Goal: Task Accomplishment & Management: Complete application form

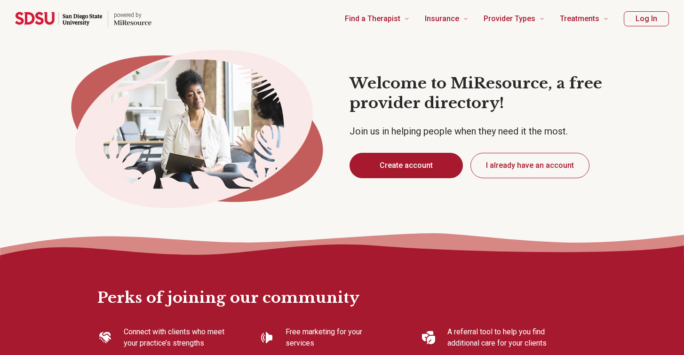
type textarea "*"
click at [397, 161] on button "Create account" at bounding box center [406, 165] width 113 height 25
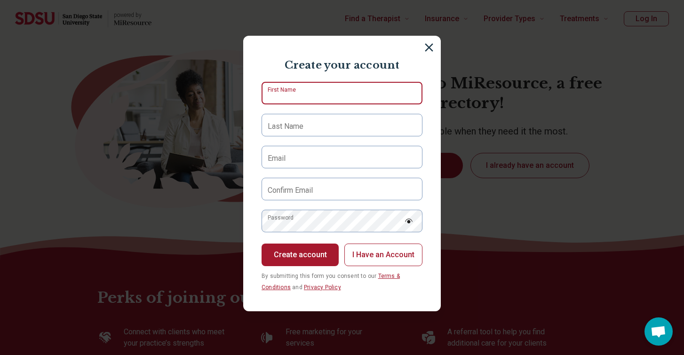
click at [312, 96] on input "First Name" at bounding box center [342, 93] width 161 height 23
type input "*****"
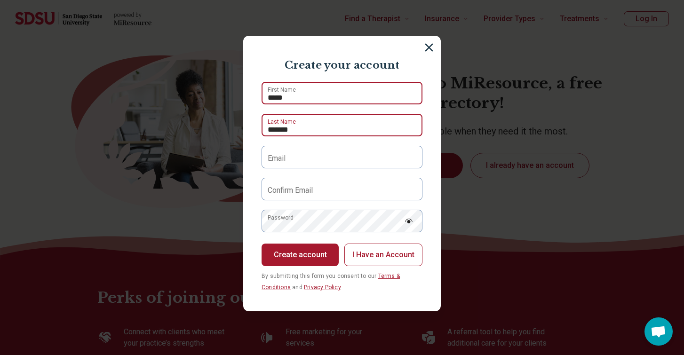
type input "*******"
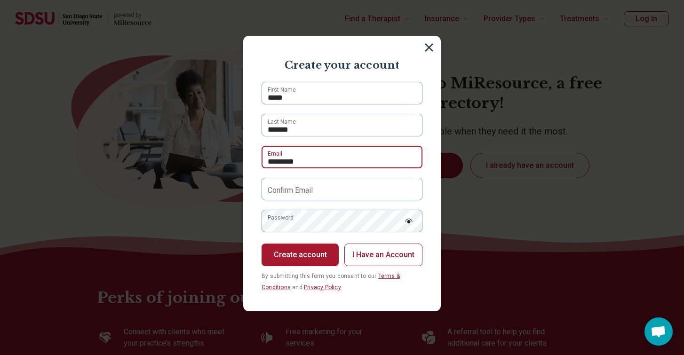
type input "**********"
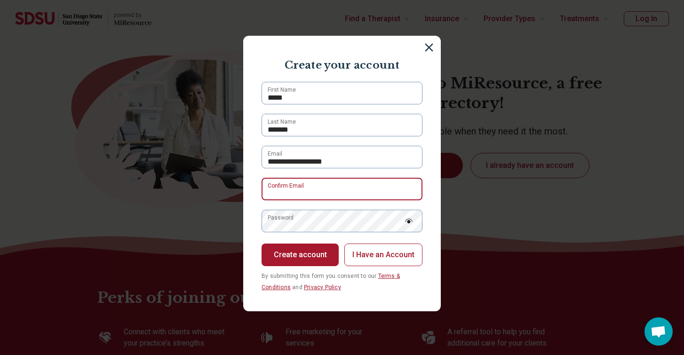
click at [324, 193] on input "Confirm Email" at bounding box center [342, 189] width 161 height 23
type input "**********"
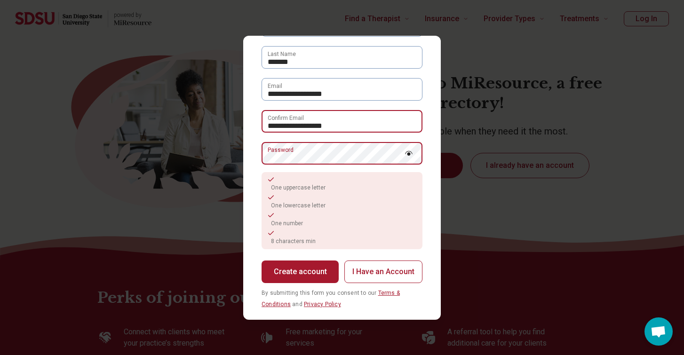
scroll to position [77, 0]
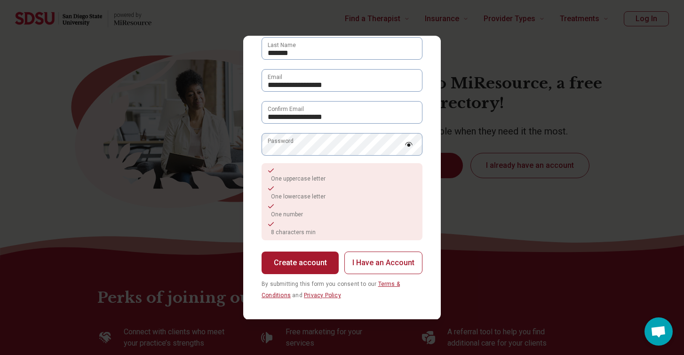
click at [409, 143] on img at bounding box center [409, 144] width 8 height 5
click at [286, 261] on button "Create account" at bounding box center [300, 263] width 77 height 23
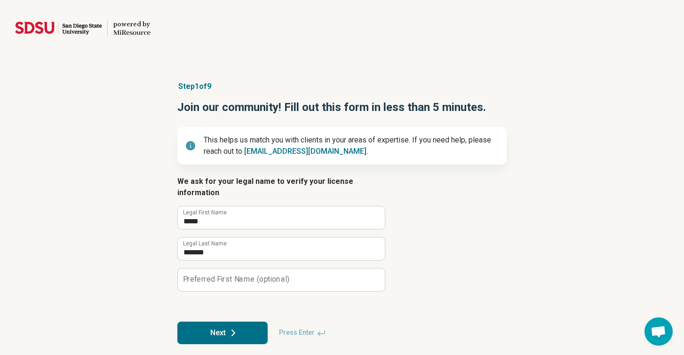
click at [227, 322] on button "Next" at bounding box center [222, 333] width 90 height 23
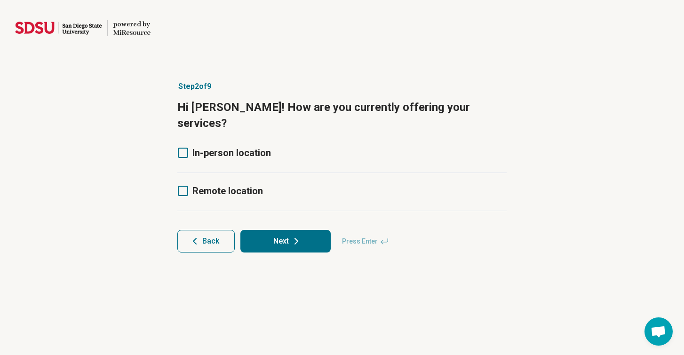
click at [183, 186] on icon at bounding box center [183, 191] width 10 height 10
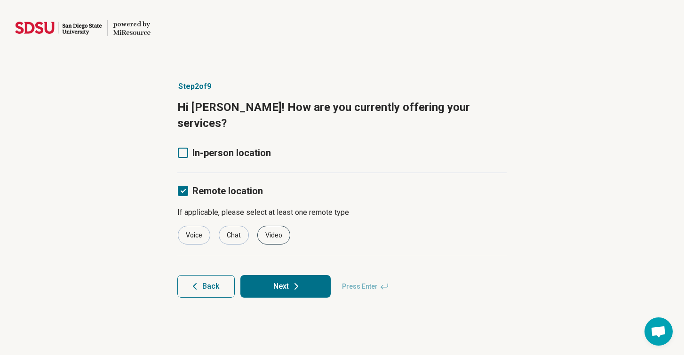
click at [281, 226] on div "Video" at bounding box center [273, 235] width 33 height 19
click at [285, 275] on button "Next" at bounding box center [286, 286] width 90 height 23
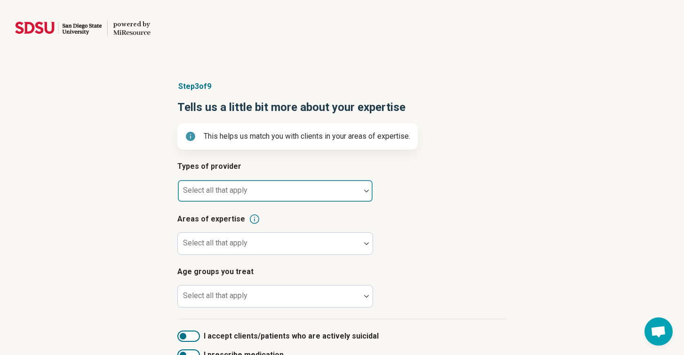
click at [288, 191] on div at bounding box center [269, 194] width 175 height 13
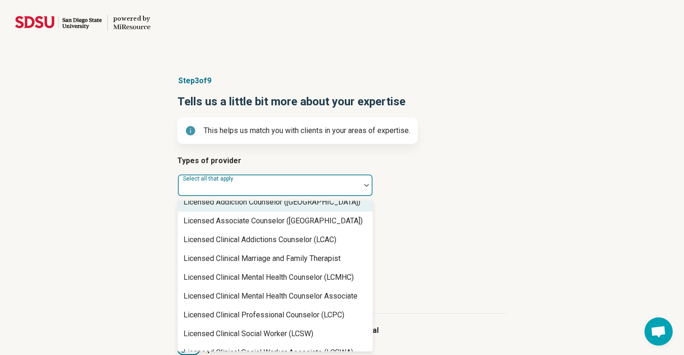
scroll to position [390, 0]
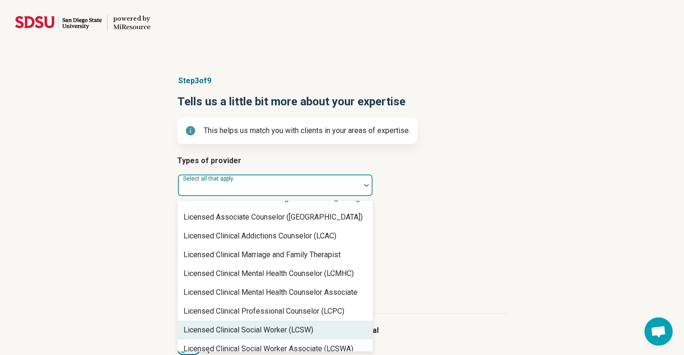
click at [273, 326] on div "Licensed Clinical Social Worker (LCSW)" at bounding box center [249, 330] width 130 height 11
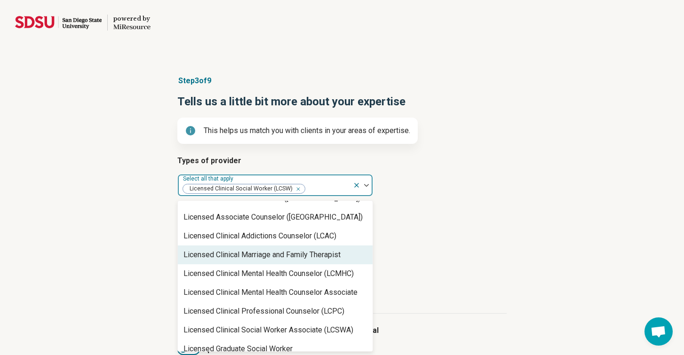
click at [432, 247] on article "Areas of expertise Select all that apply" at bounding box center [341, 228] width 329 height 41
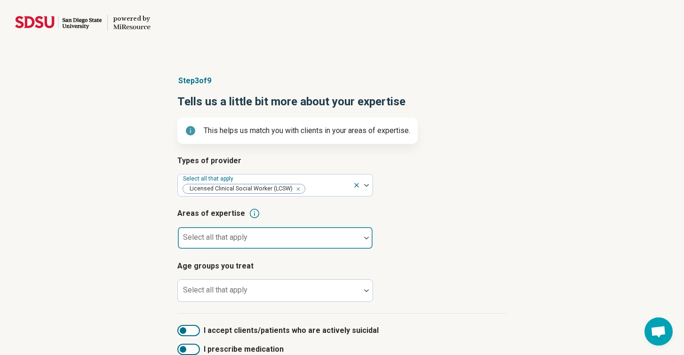
click at [325, 236] on div at bounding box center [269, 241] width 175 height 13
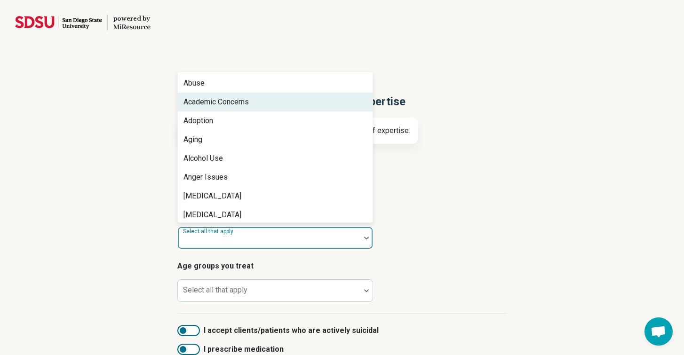
click at [302, 102] on div "Academic Concerns" at bounding box center [275, 102] width 195 height 19
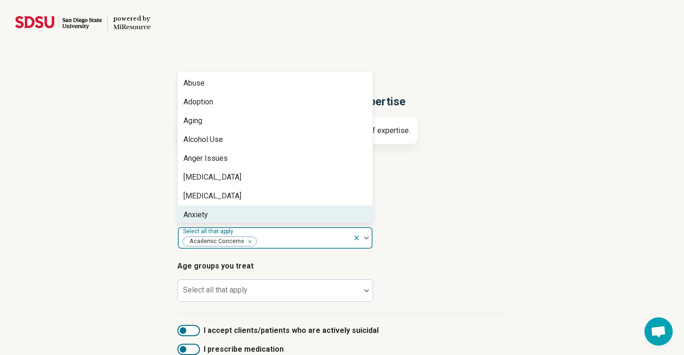
click at [367, 238] on img at bounding box center [366, 238] width 5 height 3
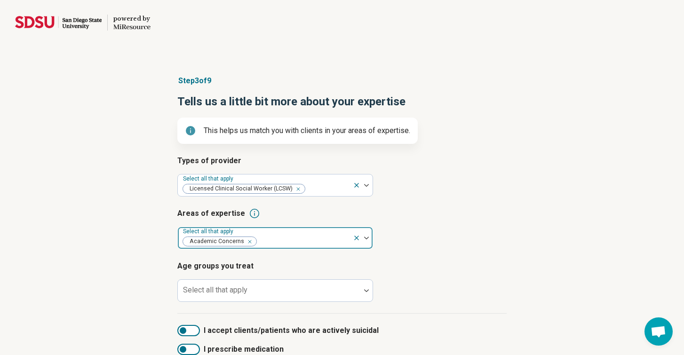
click at [367, 238] on img at bounding box center [366, 238] width 5 height 3
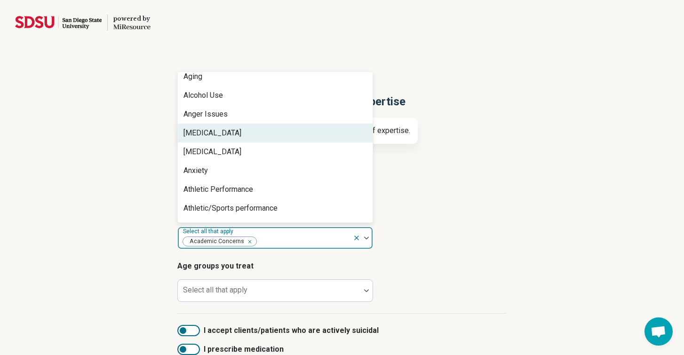
scroll to position [46, 0]
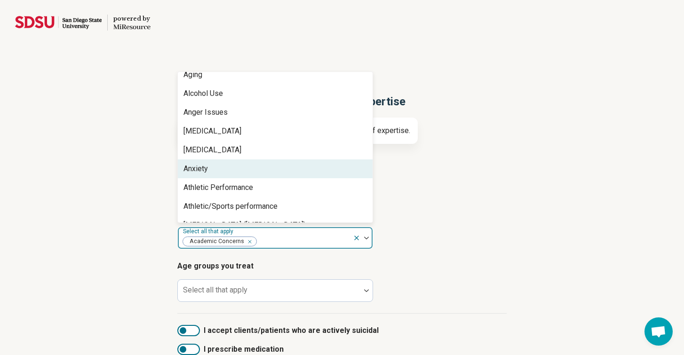
click at [249, 166] on div "Anxiety" at bounding box center [275, 169] width 195 height 19
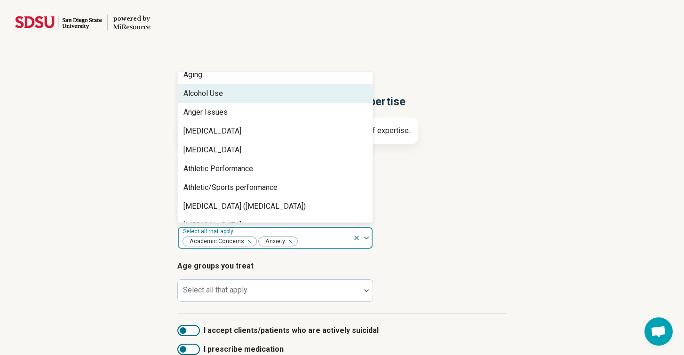
click at [241, 91] on div "Alcohol Use" at bounding box center [275, 93] width 195 height 19
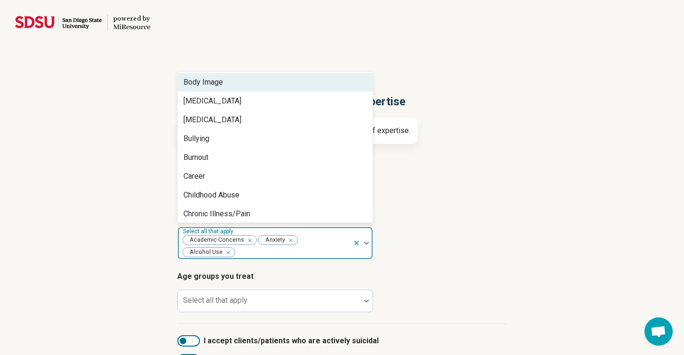
scroll to position [267, 0]
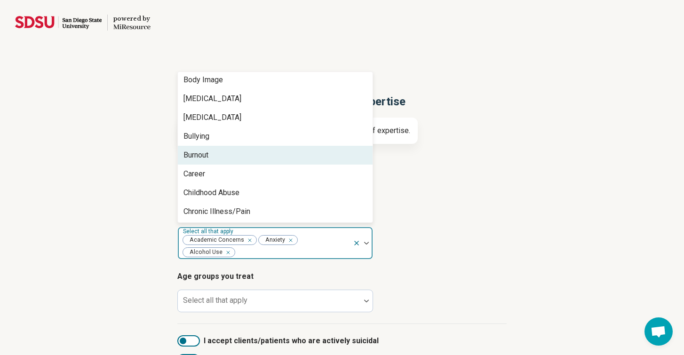
click at [236, 158] on div "Burnout" at bounding box center [275, 155] width 195 height 19
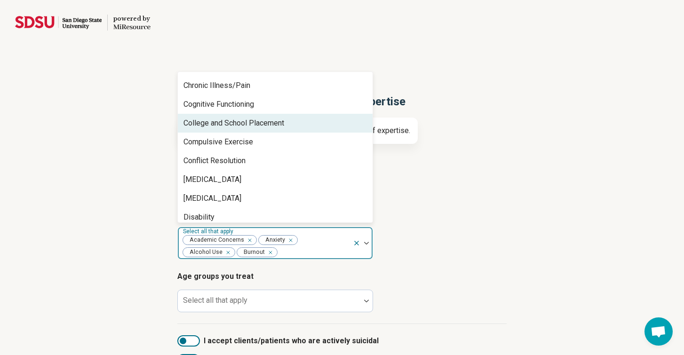
scroll to position [396, 0]
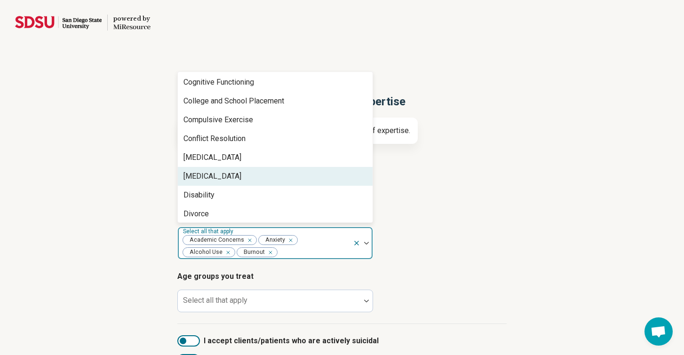
click at [231, 179] on div "[MEDICAL_DATA]" at bounding box center [275, 176] width 195 height 19
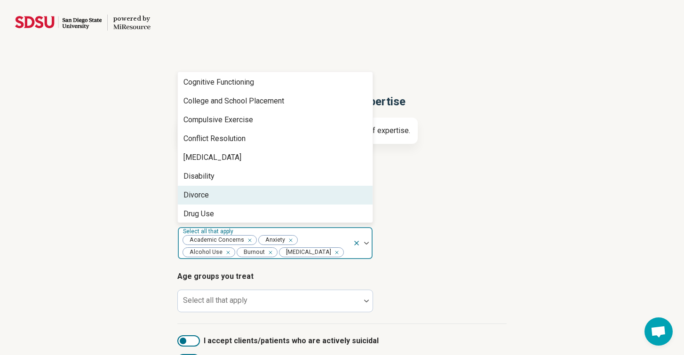
click at [227, 197] on div "Divorce" at bounding box center [275, 195] width 195 height 19
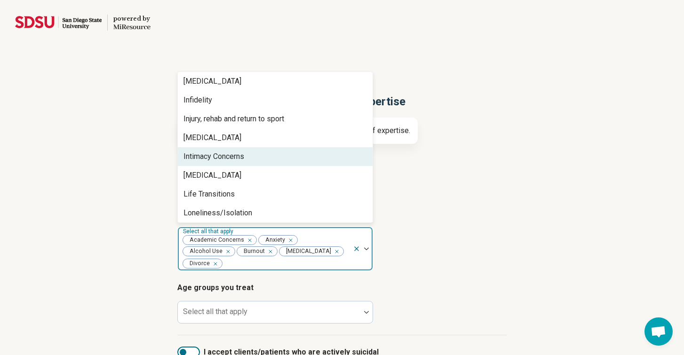
scroll to position [756, 0]
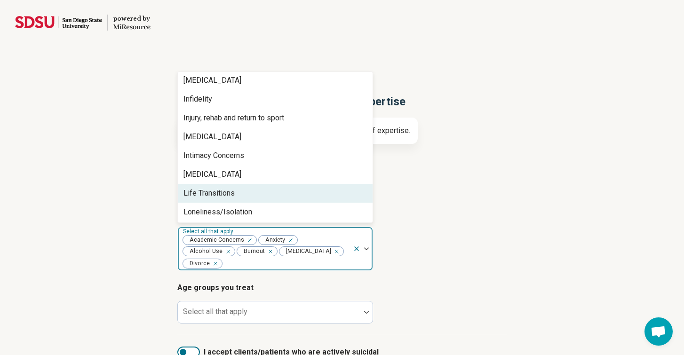
click at [328, 186] on div "Life Transitions" at bounding box center [275, 193] width 195 height 19
click at [322, 192] on div "Loneliness/Isolation" at bounding box center [275, 193] width 195 height 19
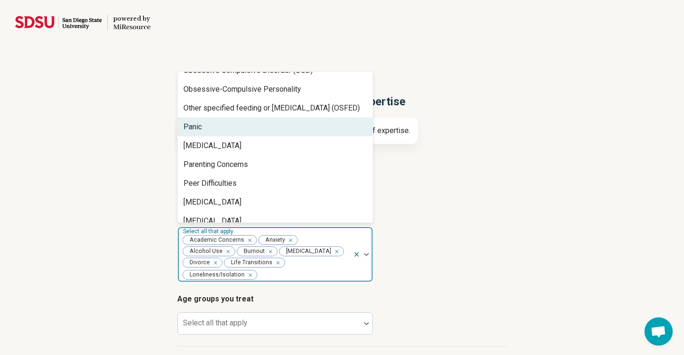
scroll to position [942, 0]
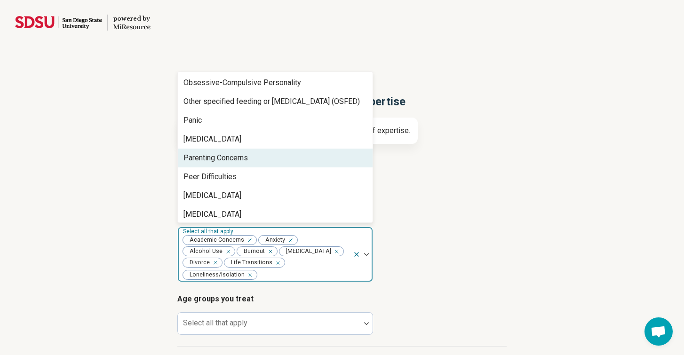
click at [317, 161] on div "Parenting Concerns" at bounding box center [275, 158] width 195 height 19
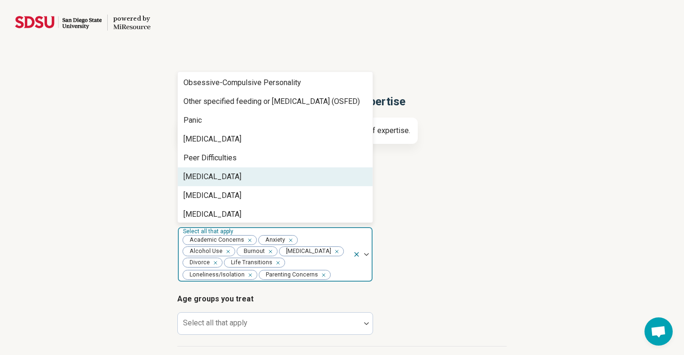
click at [313, 180] on div "[MEDICAL_DATA]" at bounding box center [275, 177] width 195 height 19
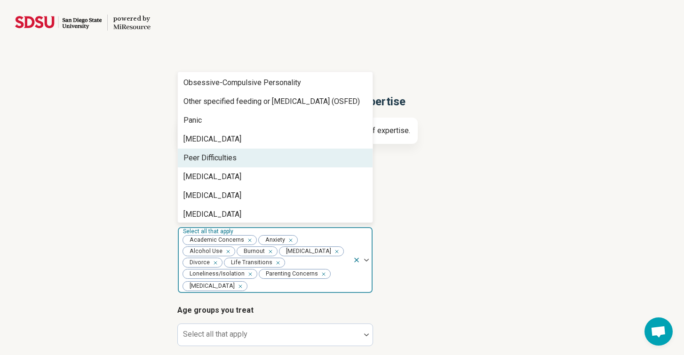
click at [312, 160] on div "Peer Difficulties" at bounding box center [275, 158] width 195 height 19
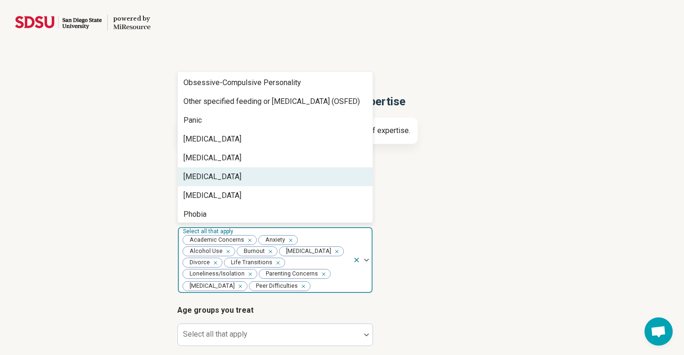
click at [310, 180] on div "[MEDICAL_DATA]" at bounding box center [275, 177] width 195 height 19
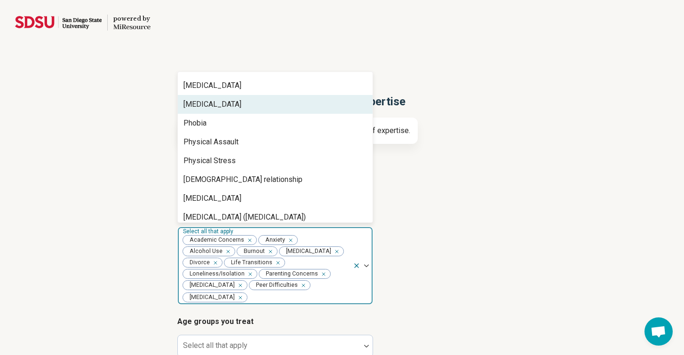
scroll to position [1018, 0]
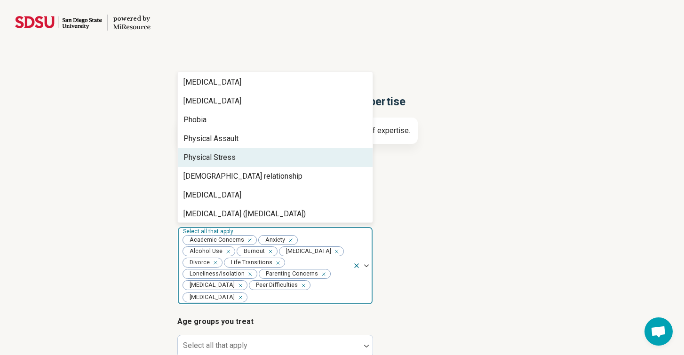
click at [309, 162] on div "Physical Stress" at bounding box center [275, 157] width 195 height 19
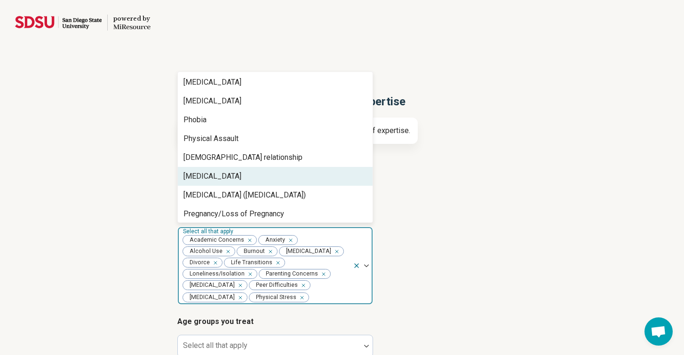
click at [307, 173] on div "[MEDICAL_DATA]" at bounding box center [275, 176] width 195 height 19
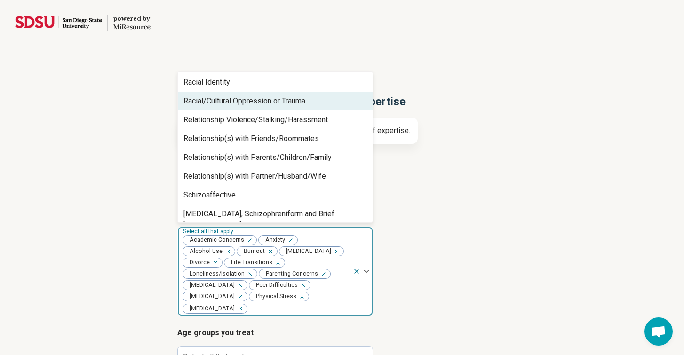
scroll to position [1171, 0]
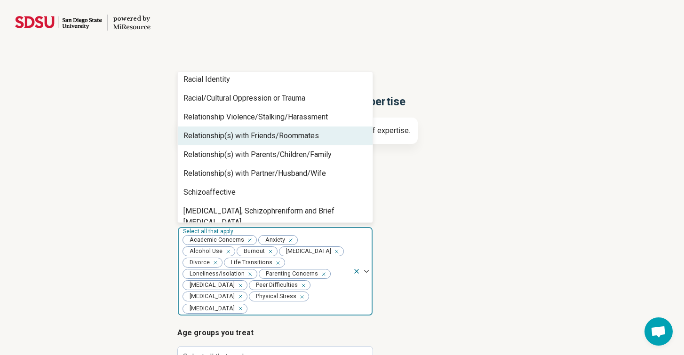
click at [312, 132] on div "Relationship(s) with Friends/Roommates" at bounding box center [252, 135] width 136 height 11
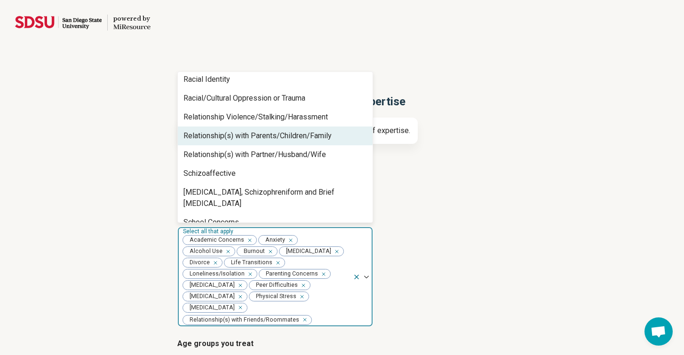
click at [312, 132] on div "Relationship(s) with Parents/Children/Family" at bounding box center [258, 135] width 148 height 11
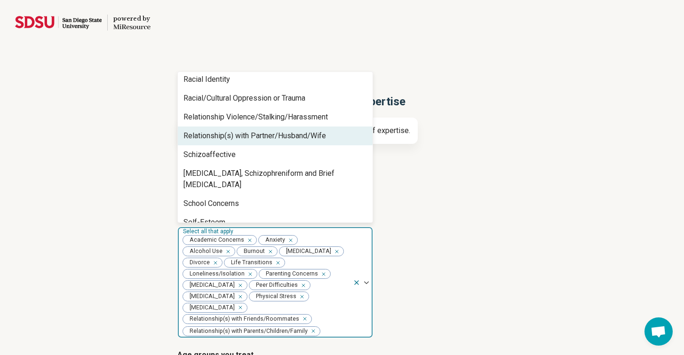
click at [312, 132] on div "Relationship(s) with Partner/Husband/Wife" at bounding box center [255, 135] width 143 height 11
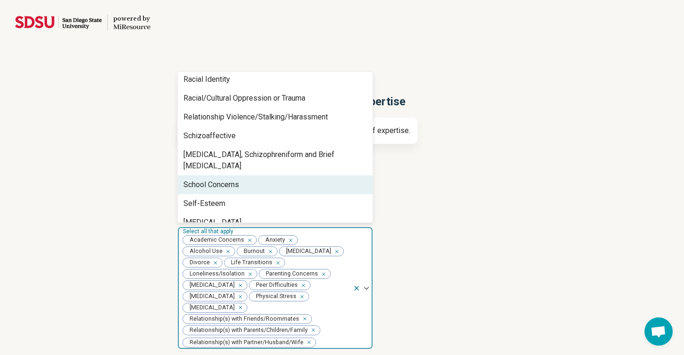
click at [297, 176] on div "School Concerns" at bounding box center [275, 185] width 195 height 19
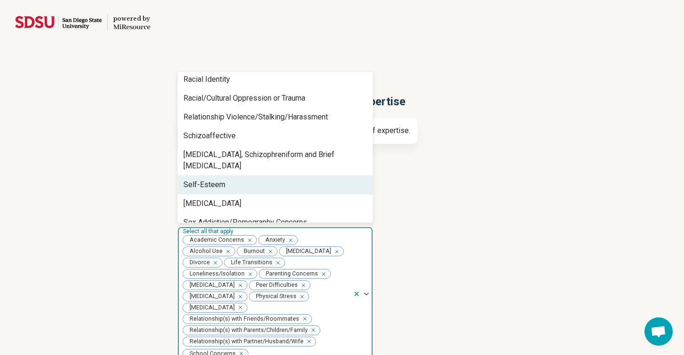
click at [297, 176] on div "Self-Esteem" at bounding box center [275, 185] width 195 height 19
click at [297, 176] on div "[MEDICAL_DATA]" at bounding box center [275, 185] width 195 height 19
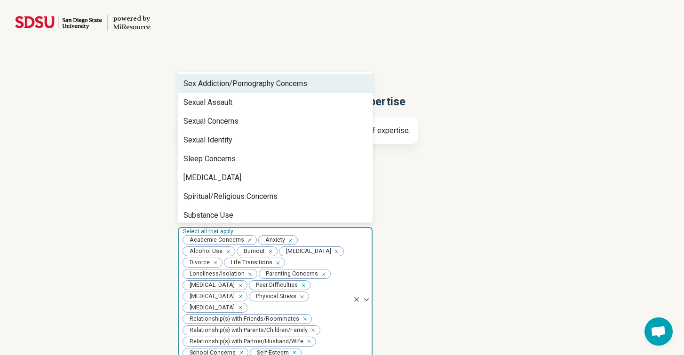
scroll to position [1275, 0]
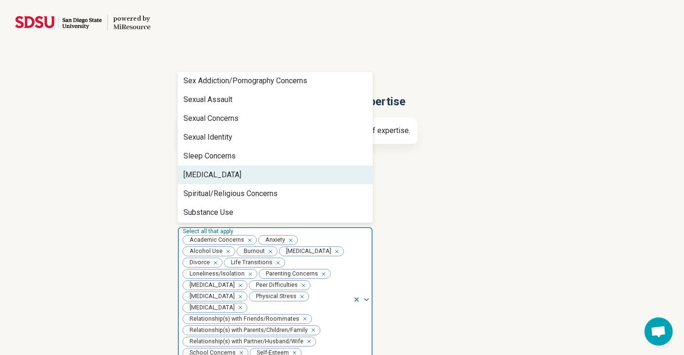
click at [297, 166] on div "[MEDICAL_DATA]" at bounding box center [275, 175] width 195 height 19
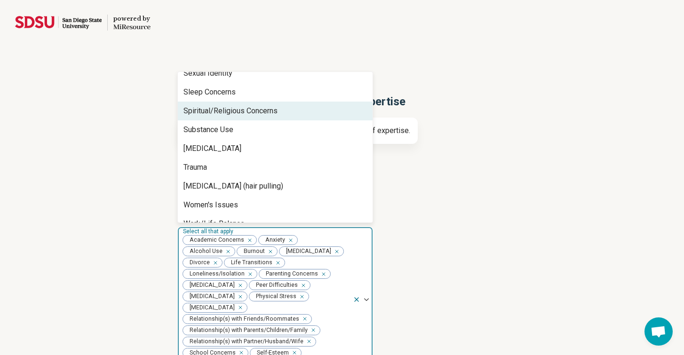
scroll to position [1340, 0]
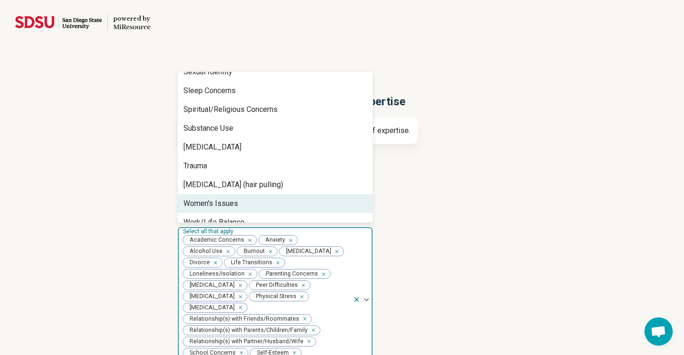
click at [265, 197] on div "Women's Issues" at bounding box center [275, 203] width 195 height 19
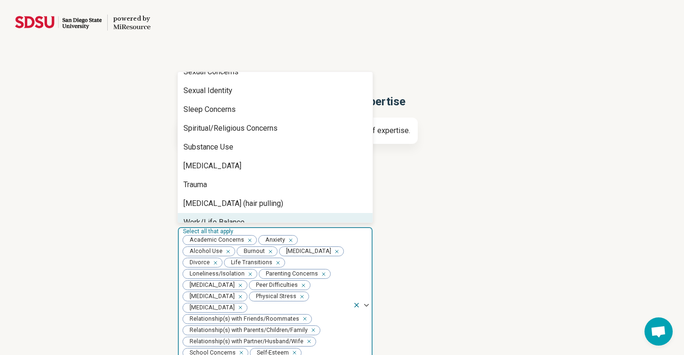
click at [263, 213] on div "Work/Life Balance" at bounding box center [275, 222] width 195 height 19
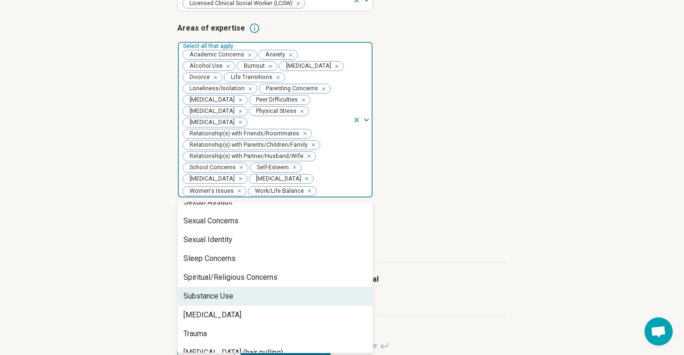
scroll to position [195, 0]
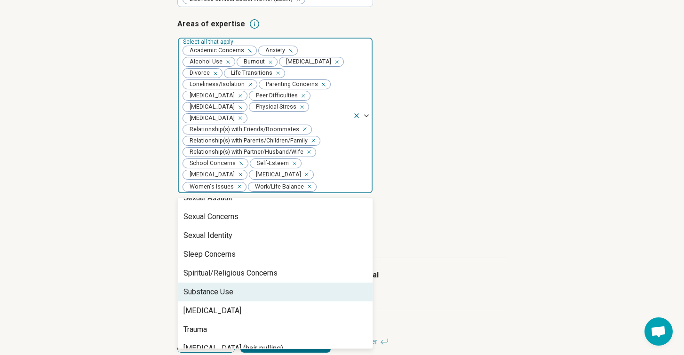
click at [517, 189] on article "Step 3 of 9 Tells us a little bit more about your expertise This helps us match…" at bounding box center [342, 119] width 360 height 505
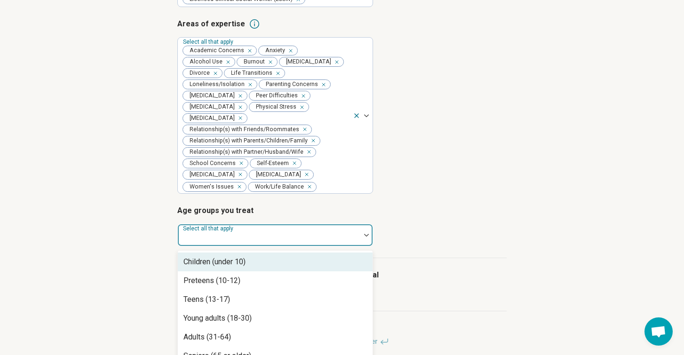
click at [348, 233] on div at bounding box center [269, 239] width 175 height 13
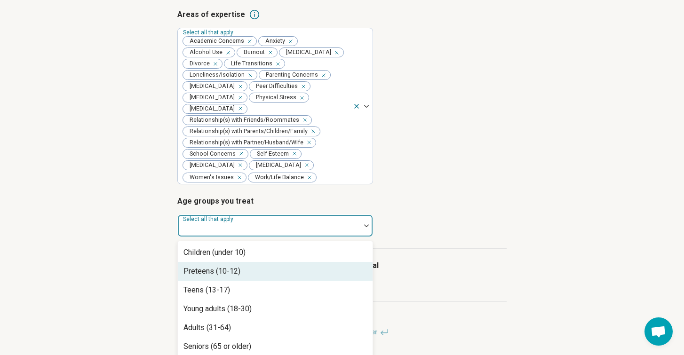
click at [242, 262] on div "Preteens (10-12)" at bounding box center [275, 271] width 195 height 19
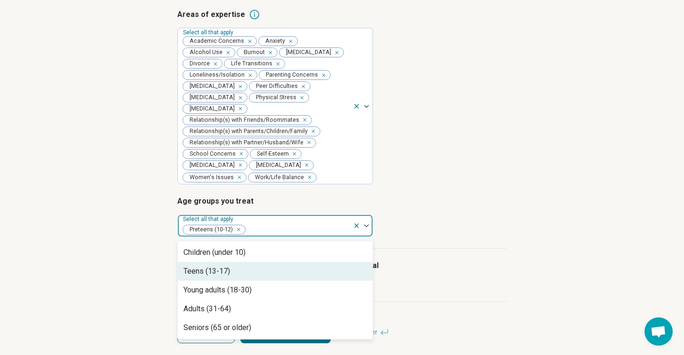
click at [232, 265] on div "Teens (13-17)" at bounding box center [275, 271] width 195 height 19
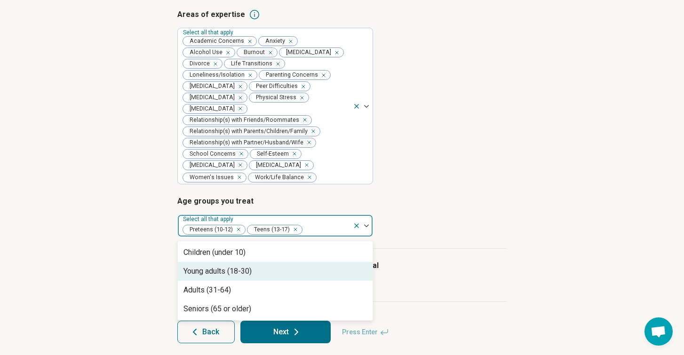
click at [232, 266] on div "Young adults (18-30)" at bounding box center [218, 271] width 68 height 11
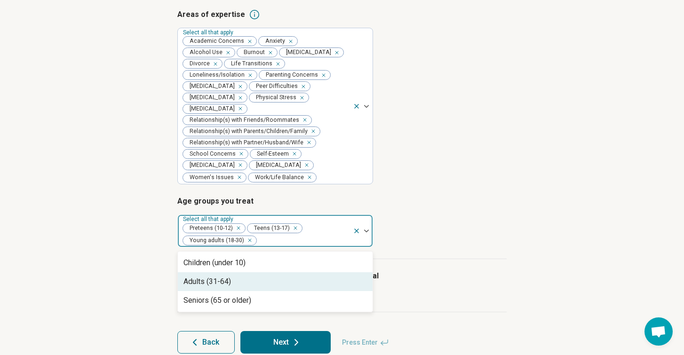
click at [230, 280] on div "Adults (31-64)" at bounding box center [208, 281] width 48 height 11
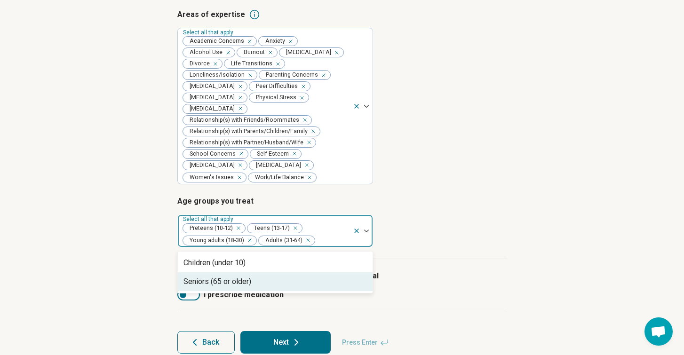
click at [230, 277] on div "Seniors (65 or older)" at bounding box center [218, 281] width 68 height 11
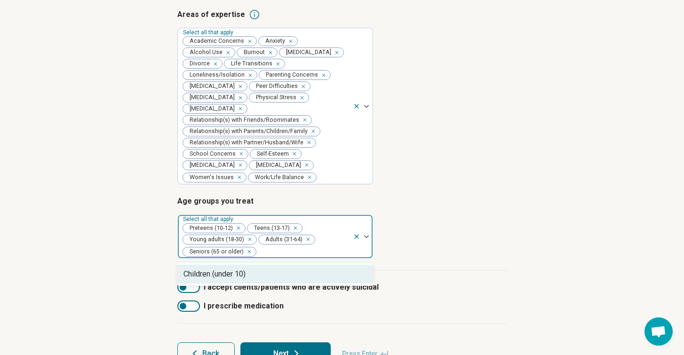
click at [580, 211] on div "Step 3 of 9 Tells us a little bit more about your expertise This helps us match…" at bounding box center [342, 120] width 684 height 527
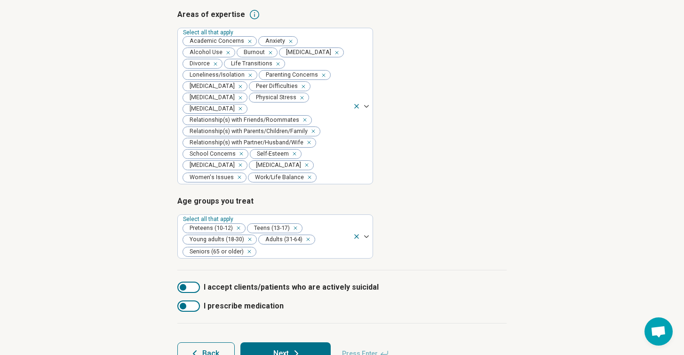
scroll to position [227, 0]
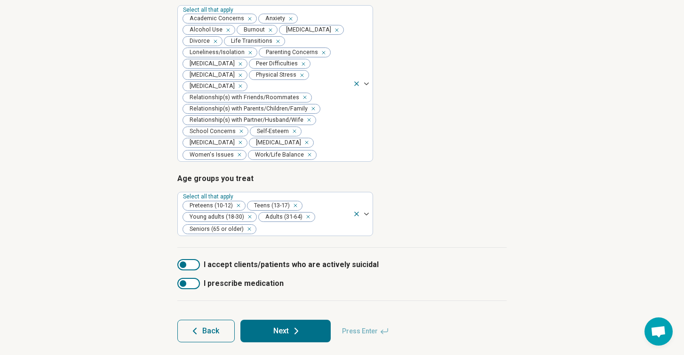
click at [194, 260] on div at bounding box center [188, 264] width 23 height 11
click at [192, 278] on div at bounding box center [188, 283] width 23 height 11
click at [192, 281] on div at bounding box center [194, 284] width 7 height 7
click at [194, 262] on div at bounding box center [194, 265] width 7 height 7
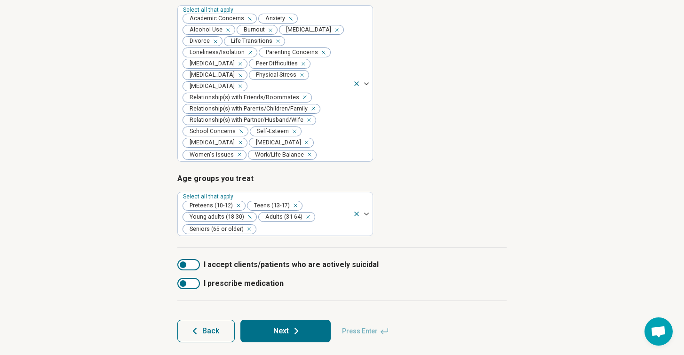
click at [189, 259] on div at bounding box center [188, 264] width 23 height 11
click at [188, 278] on div at bounding box center [188, 283] width 23 height 11
click at [194, 262] on div at bounding box center [194, 265] width 7 height 7
click at [194, 281] on div at bounding box center [194, 284] width 7 height 7
click at [281, 325] on button "Next" at bounding box center [286, 331] width 90 height 23
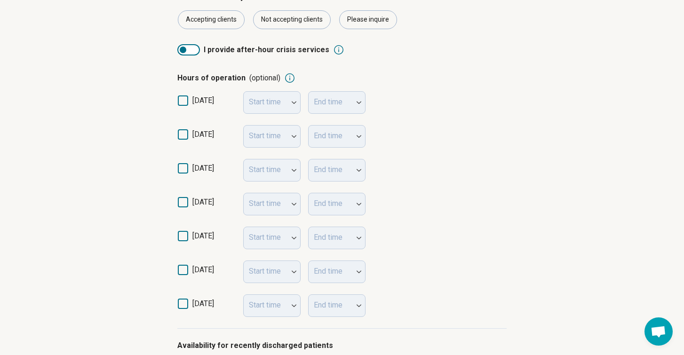
scroll to position [177, 0]
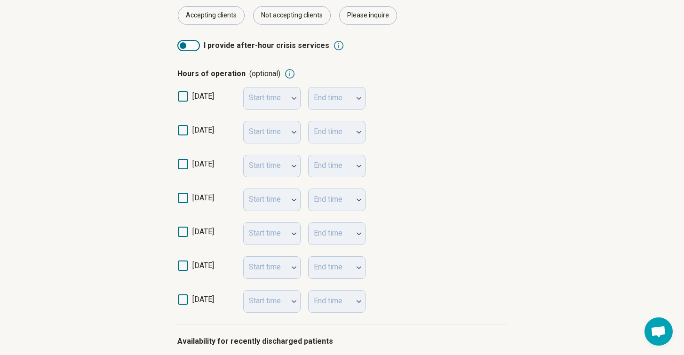
click at [187, 164] on icon at bounding box center [183, 164] width 10 height 10
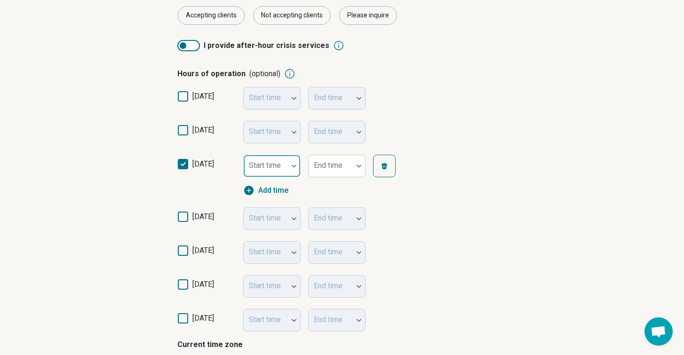
click at [281, 169] on div "Start time" at bounding box center [271, 166] width 57 height 23
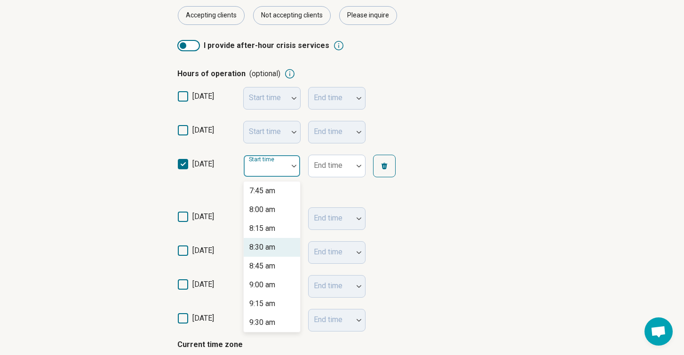
scroll to position [590, 0]
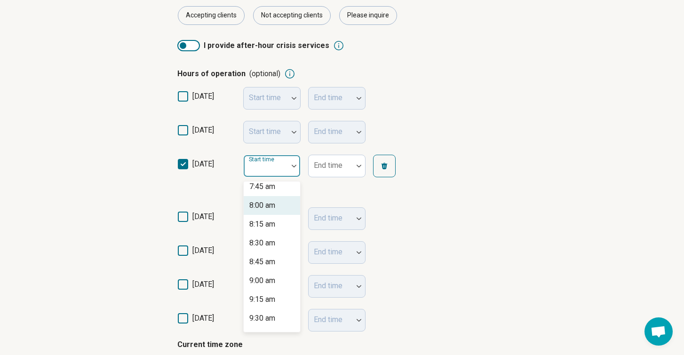
click at [277, 209] on div "8:00 am" at bounding box center [272, 205] width 56 height 19
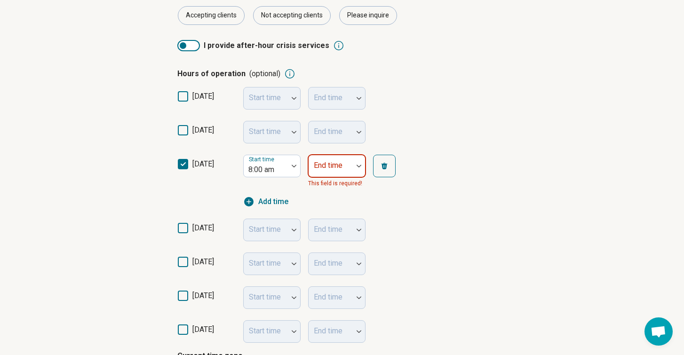
click at [352, 168] on div at bounding box center [331, 166] width 44 height 21
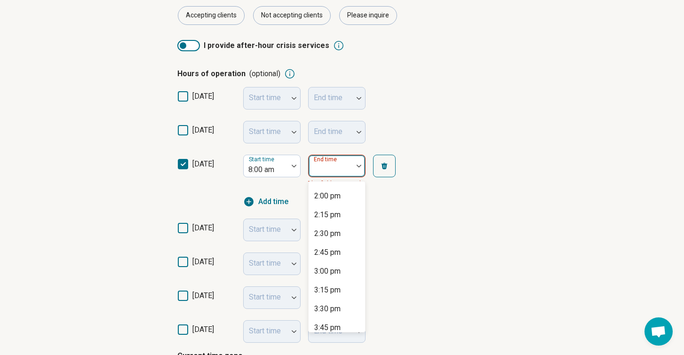
scroll to position [437, 0]
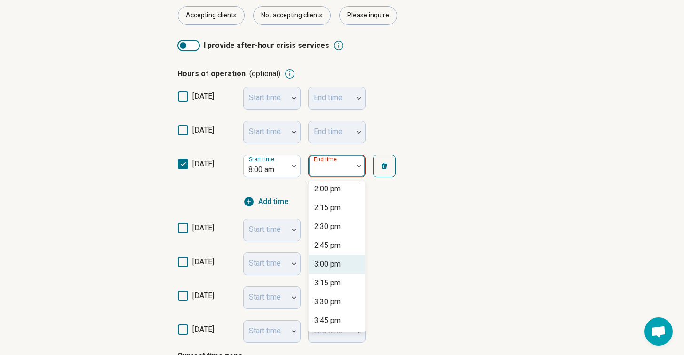
click at [342, 265] on div "3:00 pm" at bounding box center [337, 264] width 56 height 19
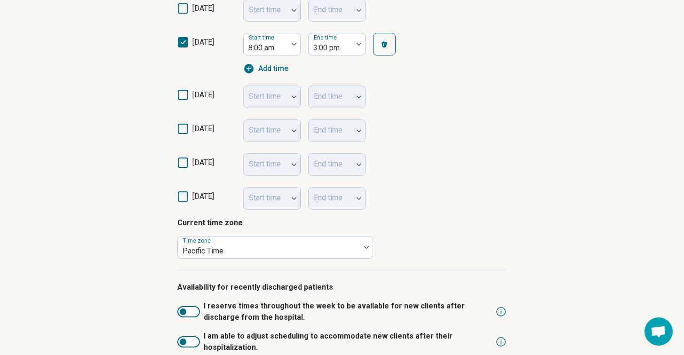
scroll to position [300, 0]
click at [183, 193] on icon at bounding box center [183, 196] width 10 height 10
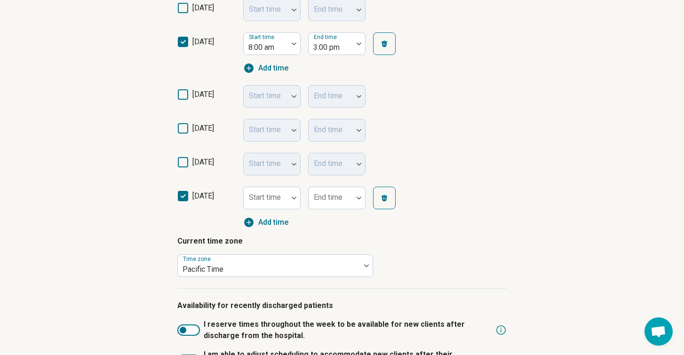
scroll to position [5, 0]
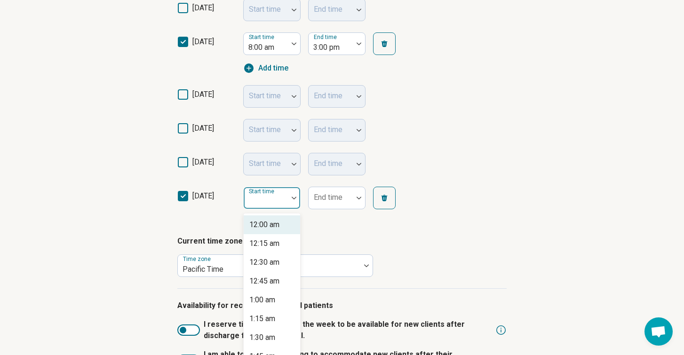
click at [273, 197] on div "Start time" at bounding box center [271, 198] width 57 height 23
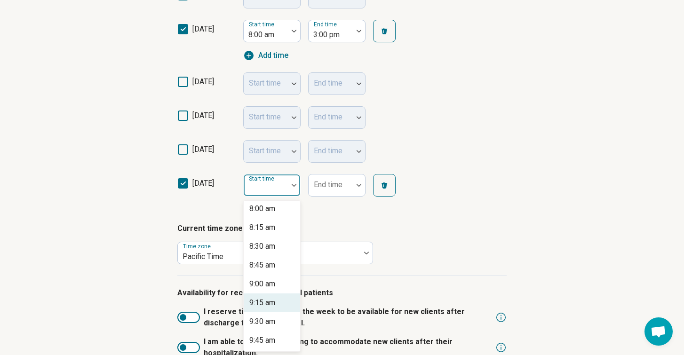
scroll to position [612, 0]
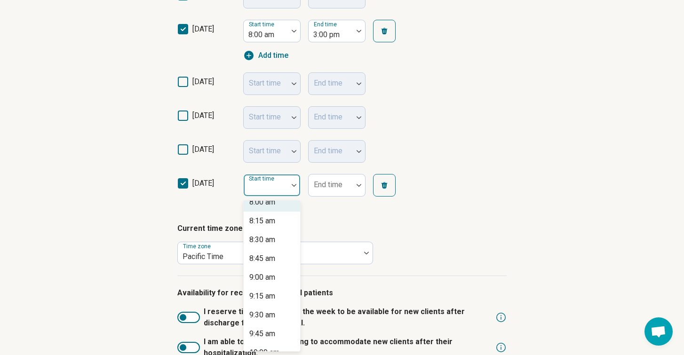
click at [275, 205] on div "8:00 am" at bounding box center [262, 202] width 26 height 11
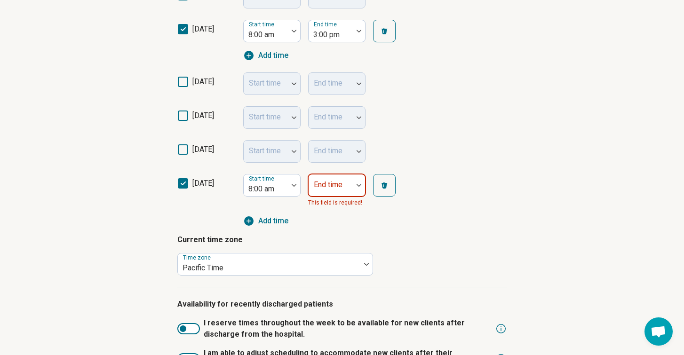
click at [343, 186] on div at bounding box center [331, 189] width 37 height 13
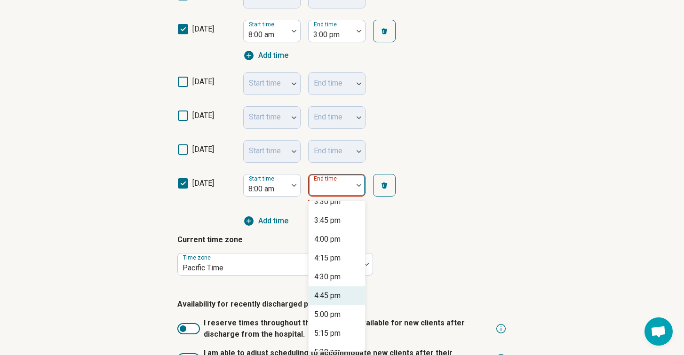
scroll to position [557, 0]
click at [340, 313] on div "5:00 pm" at bounding box center [327, 313] width 26 height 11
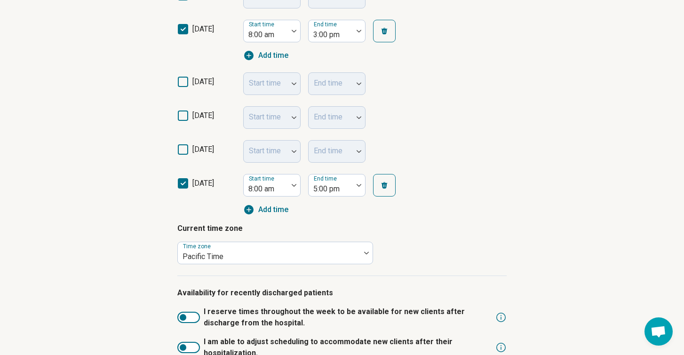
click at [183, 117] on icon at bounding box center [183, 116] width 10 height 10
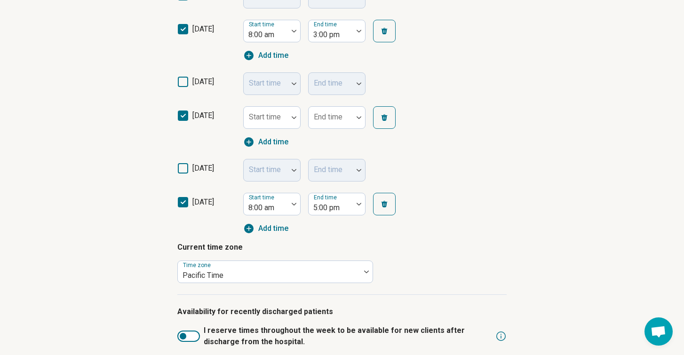
scroll to position [5, 0]
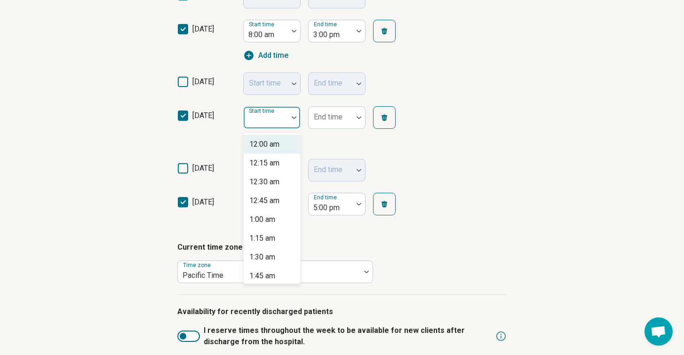
click at [278, 122] on div at bounding box center [266, 121] width 37 height 13
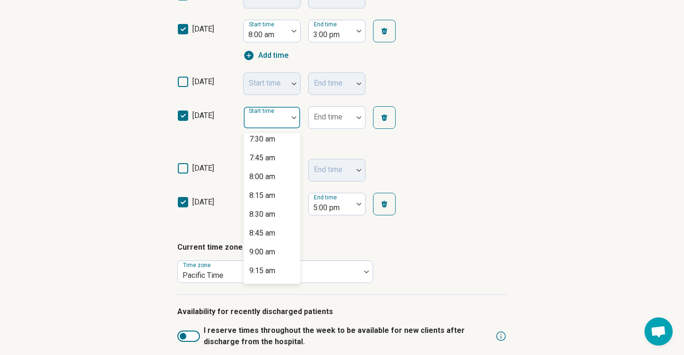
scroll to position [579, 0]
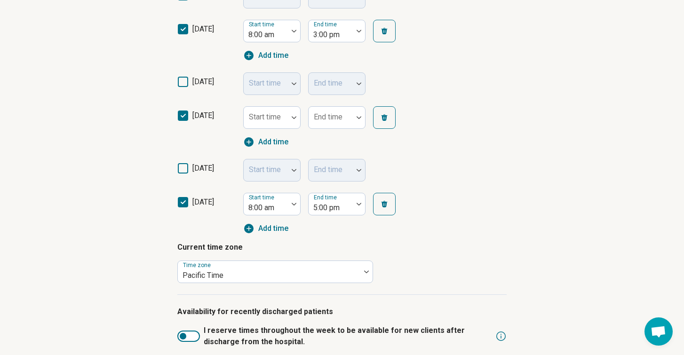
click at [182, 118] on icon at bounding box center [183, 116] width 10 height 10
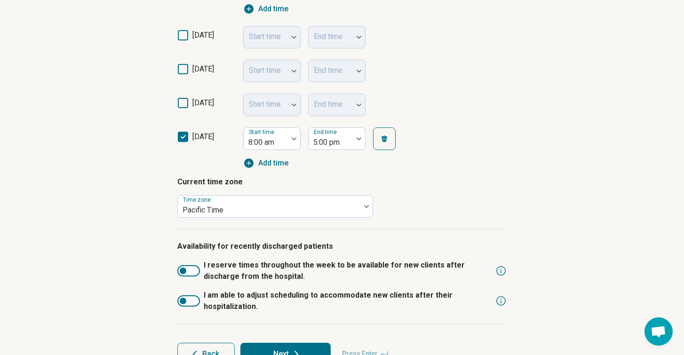
scroll to position [388, 0]
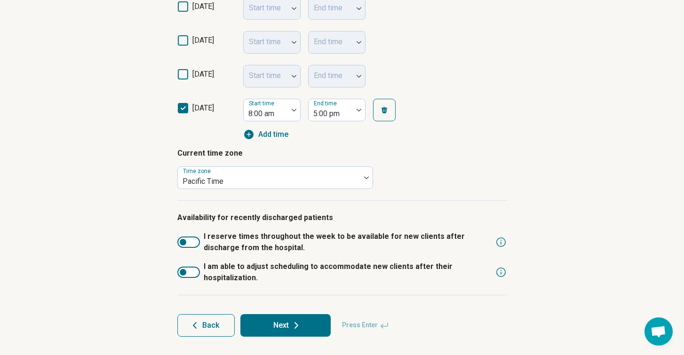
click at [293, 329] on icon at bounding box center [296, 325] width 11 height 11
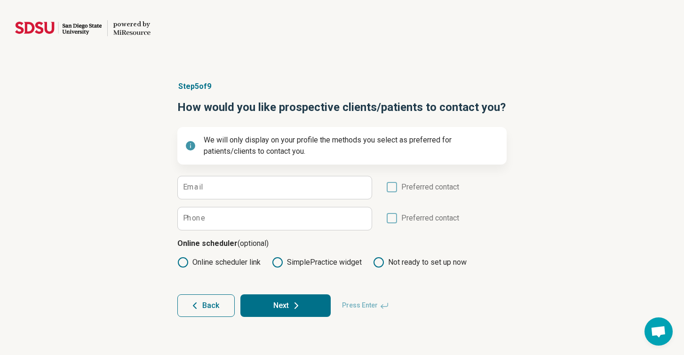
scroll to position [0, 0]
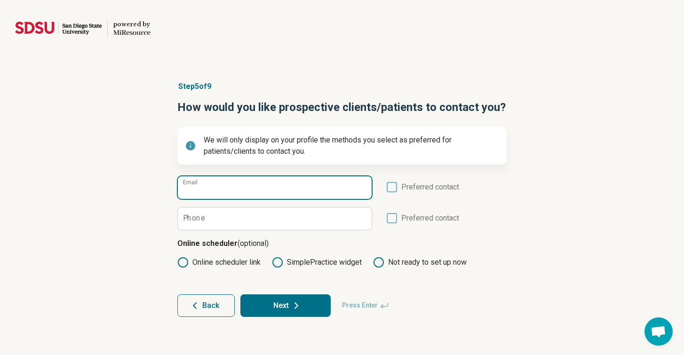
click at [259, 186] on input "Email" at bounding box center [275, 187] width 194 height 23
type input "**********"
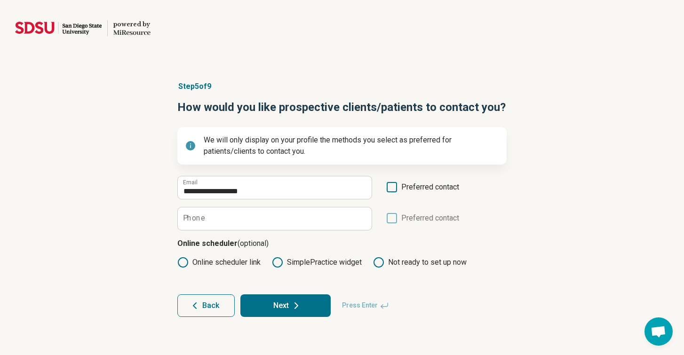
click at [393, 188] on icon at bounding box center [392, 187] width 10 height 10
click at [285, 305] on button "Next" at bounding box center [286, 306] width 90 height 23
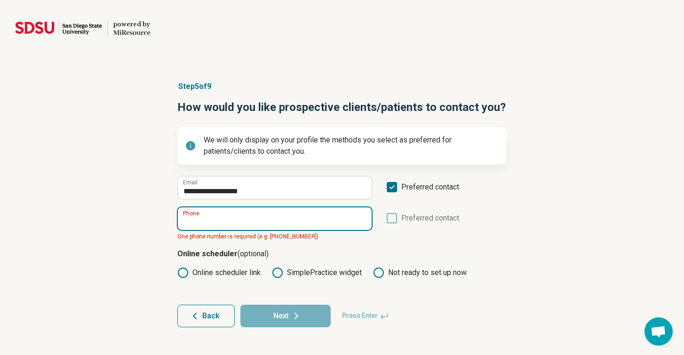
click at [245, 217] on input "Phone" at bounding box center [275, 219] width 194 height 23
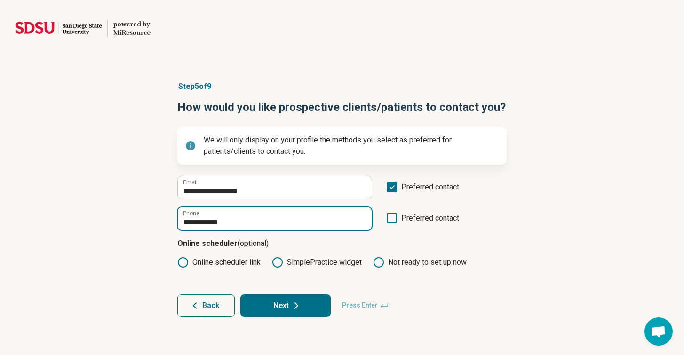
type input "**********"
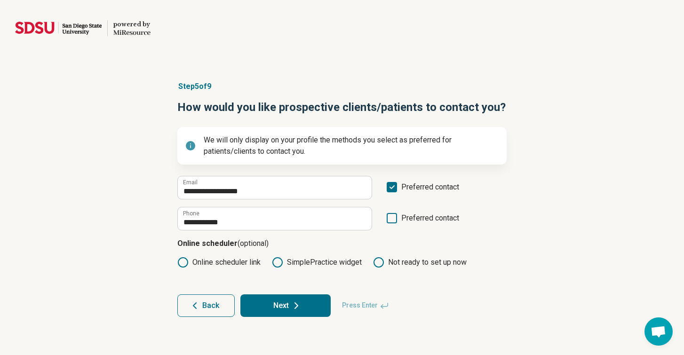
click at [276, 304] on button "Next" at bounding box center [286, 306] width 90 height 23
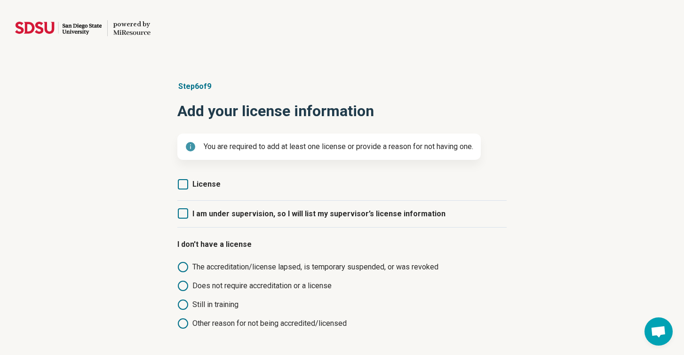
click at [182, 186] on icon at bounding box center [183, 184] width 10 height 10
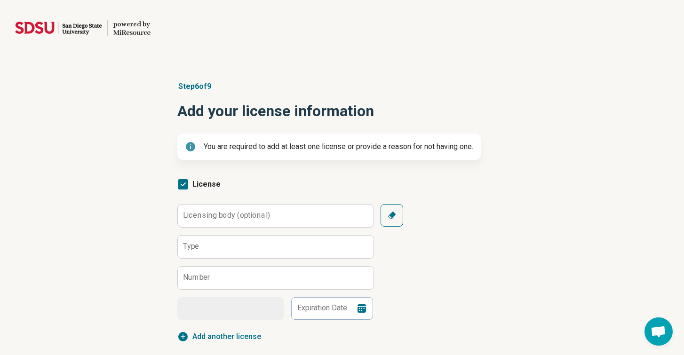
scroll to position [5, 0]
click at [206, 218] on label "Licensing body (optional)" at bounding box center [226, 216] width 87 height 8
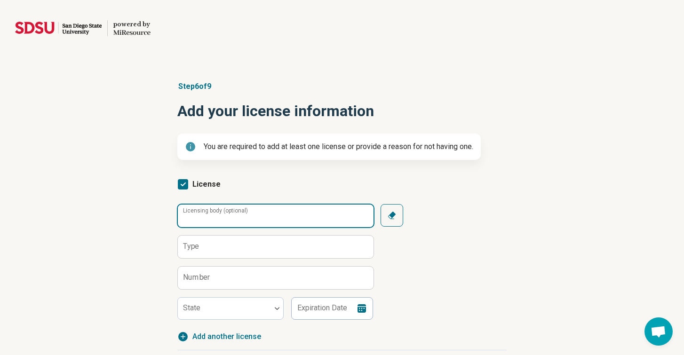
click at [206, 218] on input "Licensing body (optional)" at bounding box center [276, 216] width 196 height 23
type input "***"
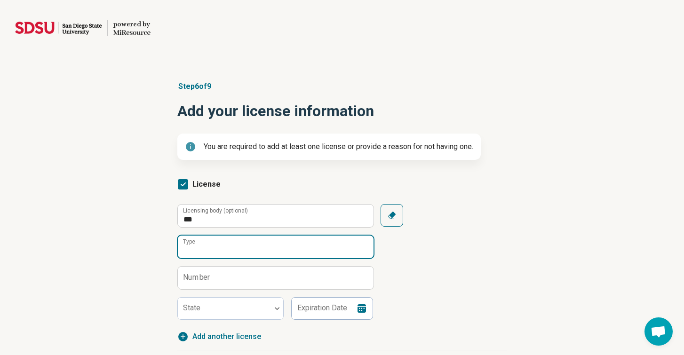
click at [207, 250] on input "Type" at bounding box center [276, 247] width 196 height 23
type input "****"
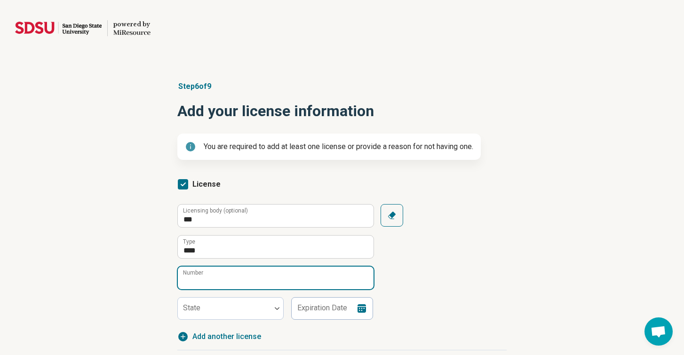
click at [203, 282] on input "Number" at bounding box center [276, 278] width 196 height 23
type input "*****"
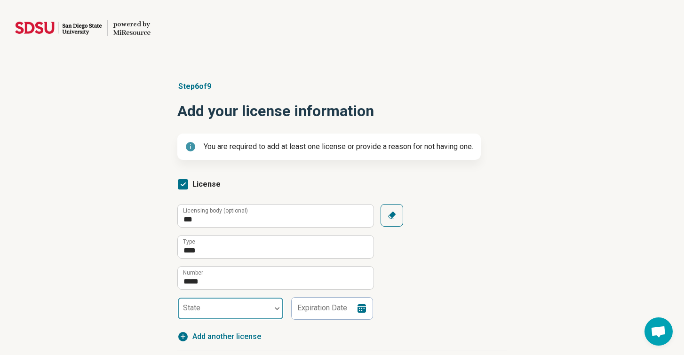
click at [230, 304] on div at bounding box center [224, 308] width 93 height 21
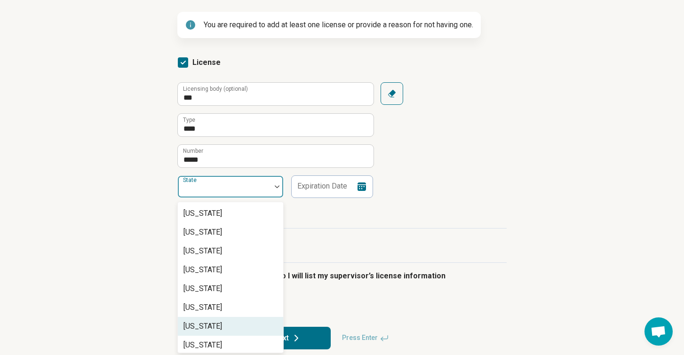
scroll to position [123, 0]
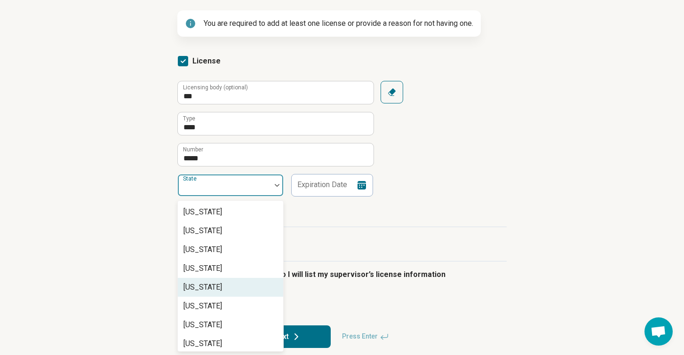
click at [232, 284] on div "[US_STATE]" at bounding box center [230, 287] width 105 height 19
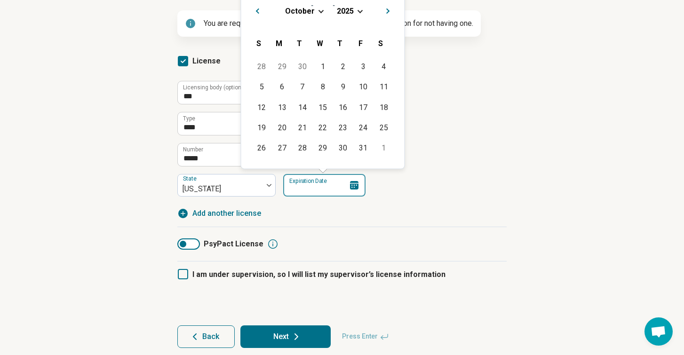
click at [323, 179] on input "Expiration Date" at bounding box center [324, 185] width 82 height 23
click at [318, 11] on div "[DATE]" at bounding box center [323, 11] width 148 height 10
click at [316, 11] on div "[DATE]" at bounding box center [323, 11] width 148 height 10
click at [306, 190] on input "Expiration Date" at bounding box center [324, 185] width 82 height 23
click at [258, 8] on button "Previous Month" at bounding box center [256, 9] width 15 height 15
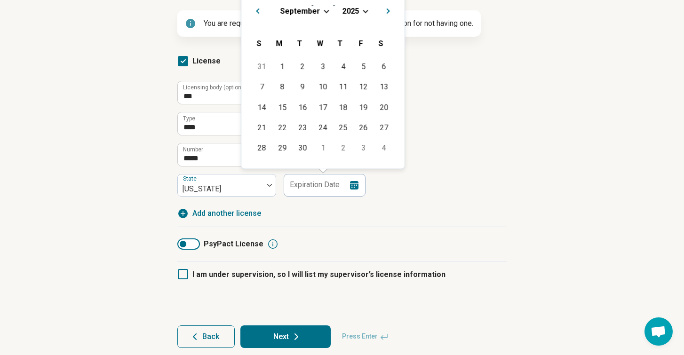
click at [258, 8] on button "Previous Month" at bounding box center [256, 9] width 15 height 15
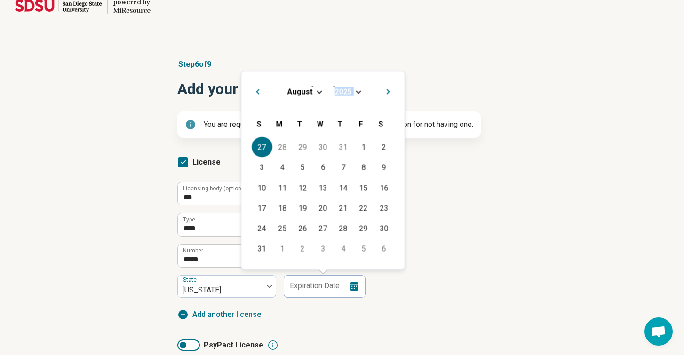
scroll to position [14, 0]
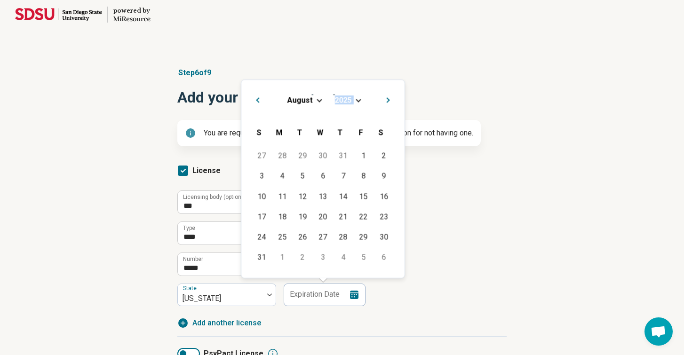
click at [257, 100] on span "Previous Month" at bounding box center [257, 101] width 0 height 11
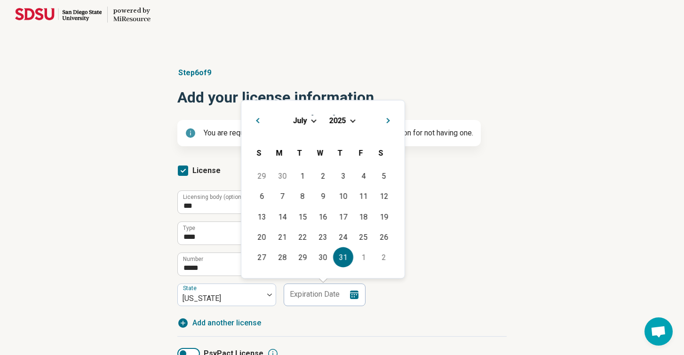
click at [349, 257] on div "31" at bounding box center [343, 258] width 20 height 20
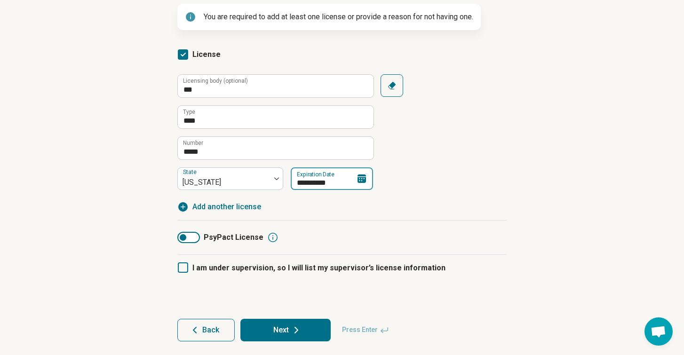
scroll to position [135, 0]
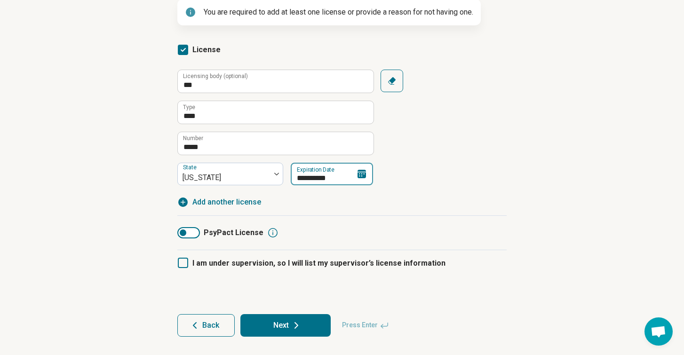
type input "**********"
click at [233, 202] on span "Add another license" at bounding box center [226, 202] width 69 height 11
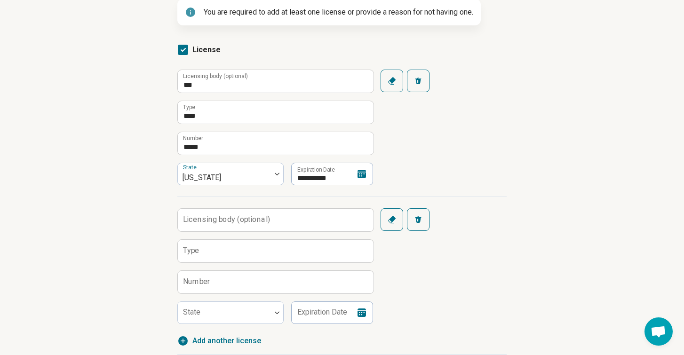
click at [226, 222] on label "Licensing body (optional)" at bounding box center [226, 220] width 87 height 8
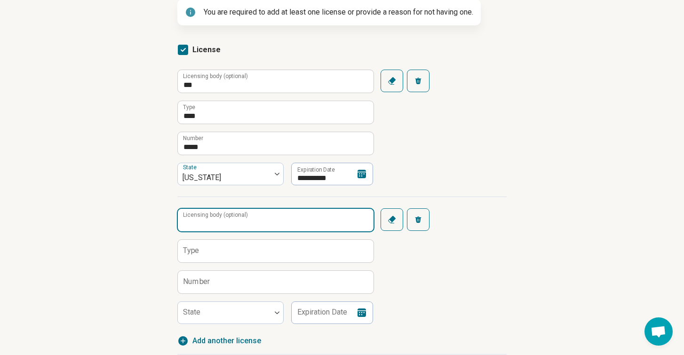
click at [226, 222] on input "Licensing body (optional)" at bounding box center [276, 220] width 196 height 23
click at [183, 221] on input "**********" at bounding box center [276, 220] width 196 height 23
type input "**********"
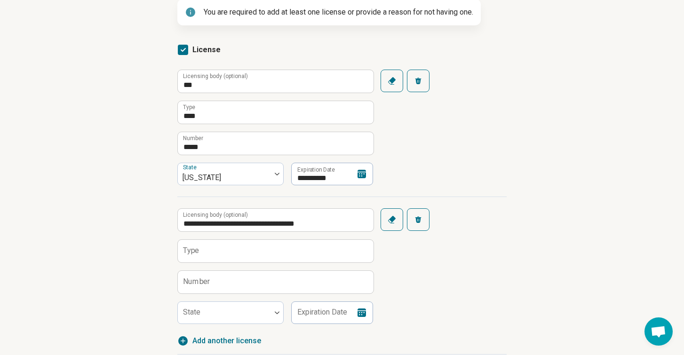
click at [183, 251] on label "Type" at bounding box center [191, 251] width 16 height 8
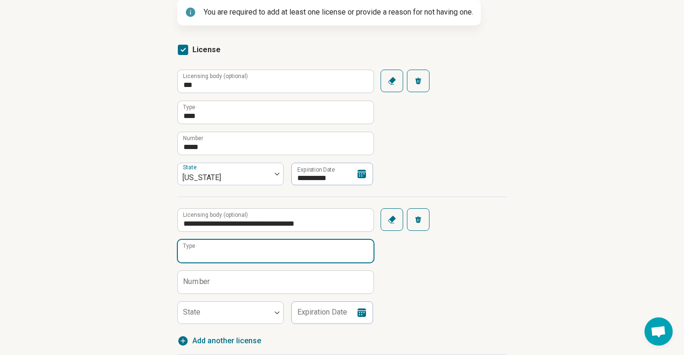
click at [183, 251] on input "Type" at bounding box center [276, 251] width 196 height 23
type input "******"
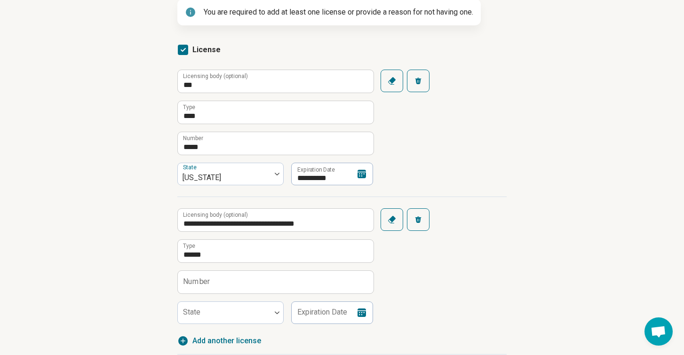
click at [193, 280] on label "Number" at bounding box center [196, 282] width 27 height 8
click at [193, 280] on input "Number" at bounding box center [276, 282] width 196 height 23
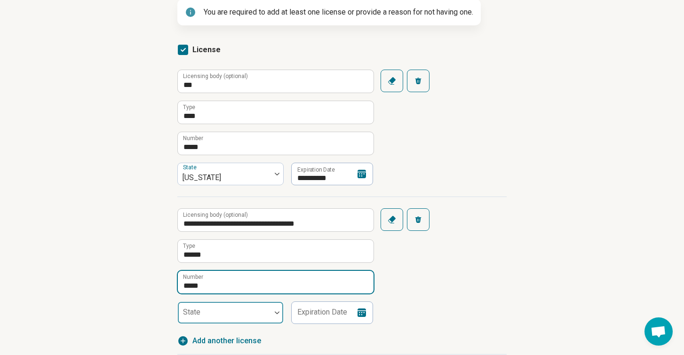
type input "*****"
click at [199, 316] on div at bounding box center [225, 316] width 86 height 13
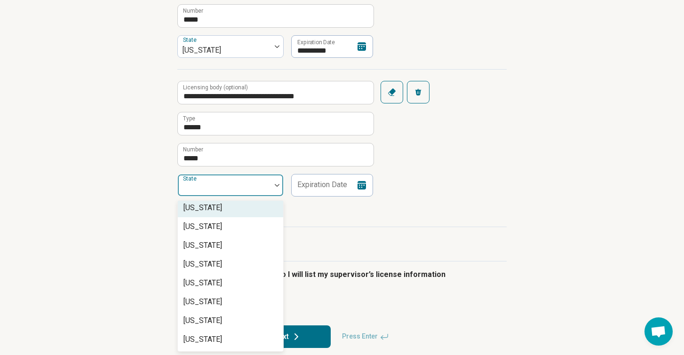
scroll to position [273, 0]
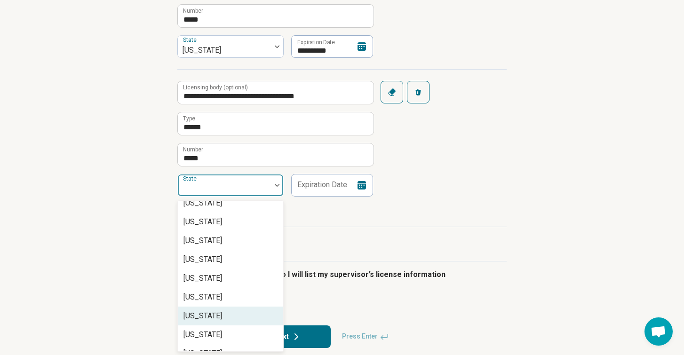
click at [209, 312] on div "[US_STATE]" at bounding box center [203, 316] width 39 height 11
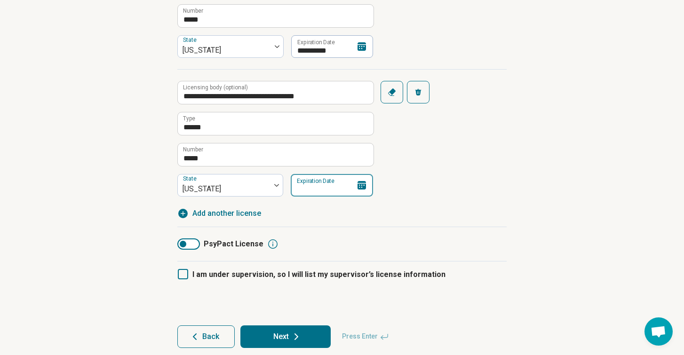
click at [319, 184] on input "Expiration Date" at bounding box center [332, 185] width 82 height 23
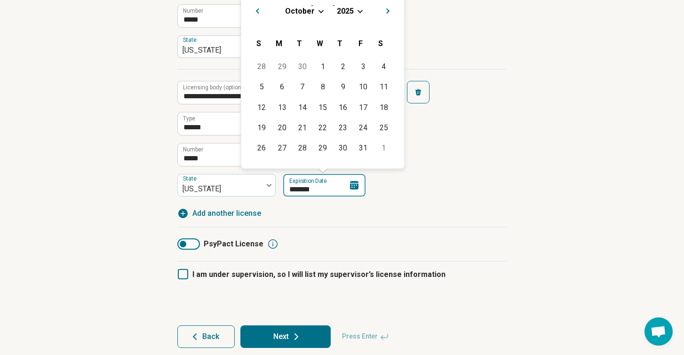
type input "********"
click at [367, 235] on div "PsyPact License" at bounding box center [341, 244] width 329 height 34
click at [330, 185] on input "Expiration Date" at bounding box center [324, 185] width 82 height 23
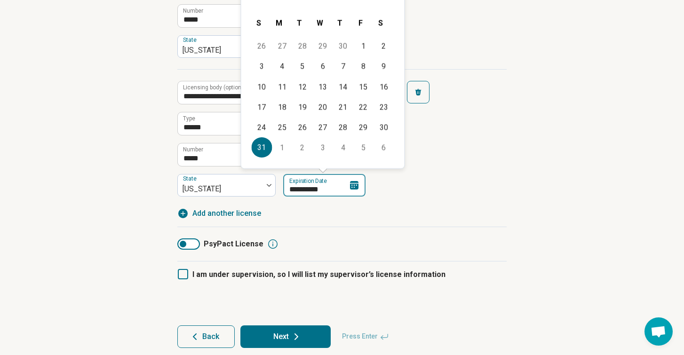
type input "**********"
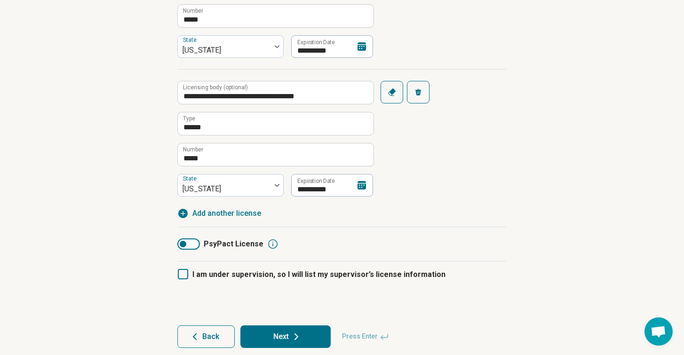
click at [378, 195] on div "**********" at bounding box center [341, 133] width 329 height 128
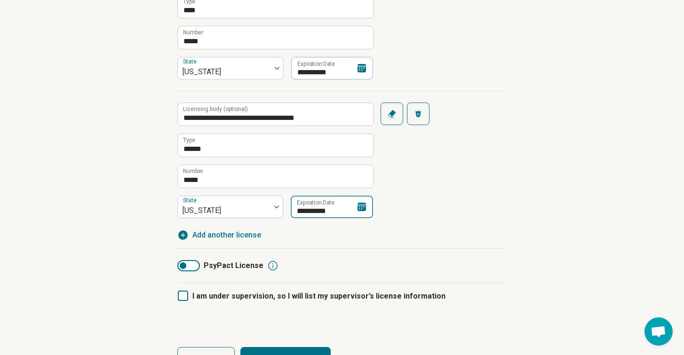
scroll to position [273, 0]
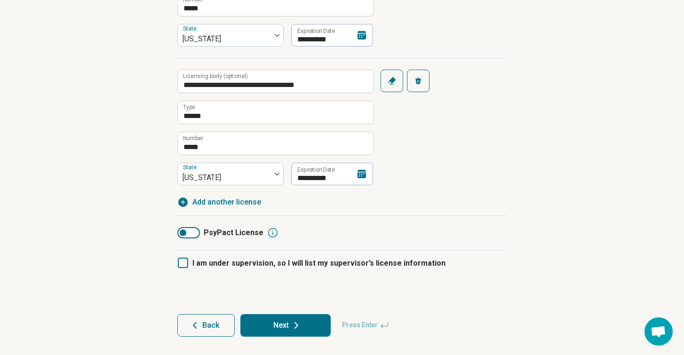
click at [286, 326] on button "Next" at bounding box center [286, 325] width 90 height 23
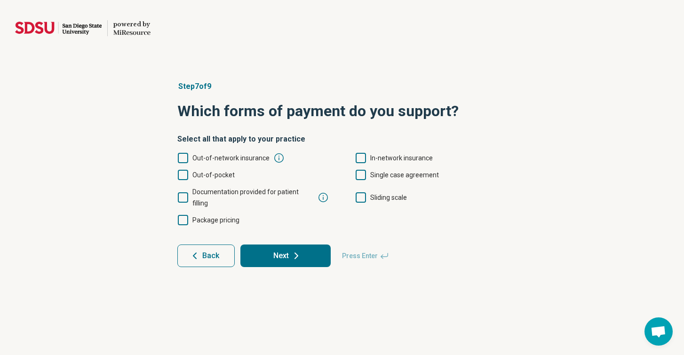
click at [186, 175] on icon at bounding box center [183, 175] width 10 height 10
click at [184, 193] on icon at bounding box center [183, 197] width 10 height 10
click at [362, 158] on icon at bounding box center [361, 158] width 10 height 10
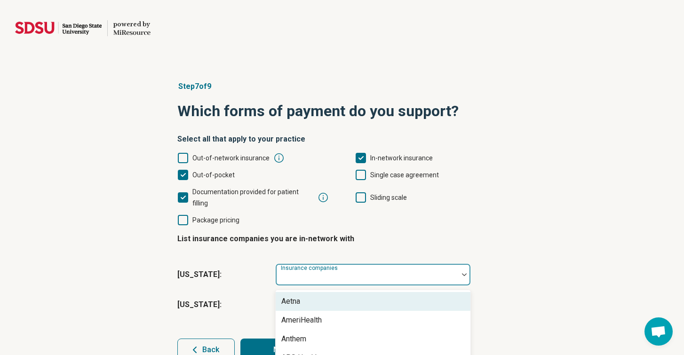
click at [334, 265] on div "Insurance companies" at bounding box center [373, 275] width 196 height 23
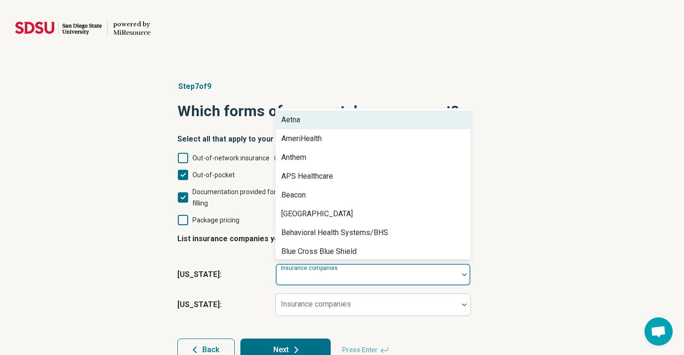
scroll to position [14, 0]
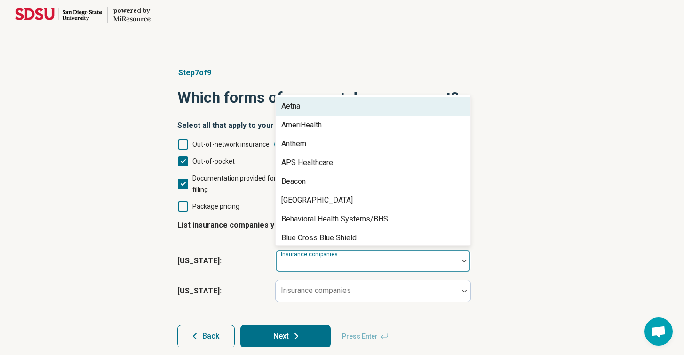
click at [321, 97] on div "Aetna" at bounding box center [373, 106] width 195 height 19
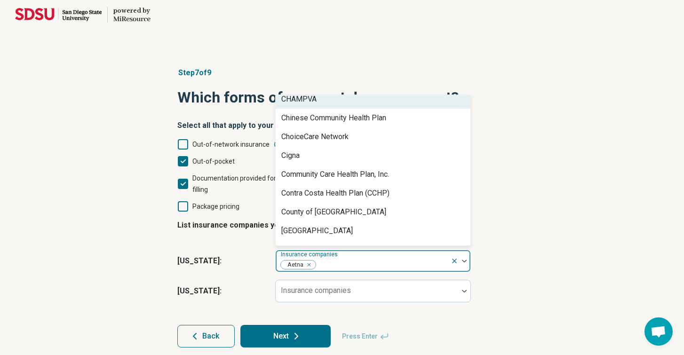
scroll to position [199, 0]
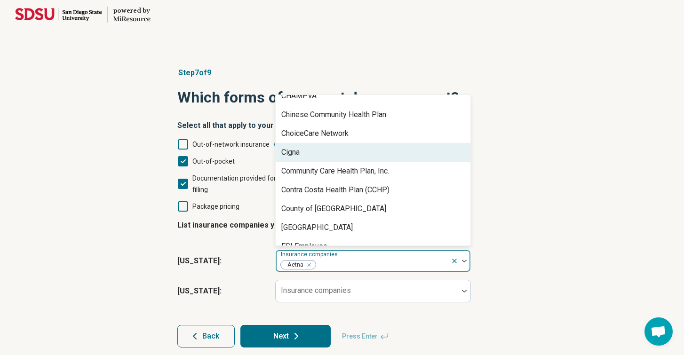
click at [310, 143] on div "Cigna" at bounding box center [373, 152] width 195 height 19
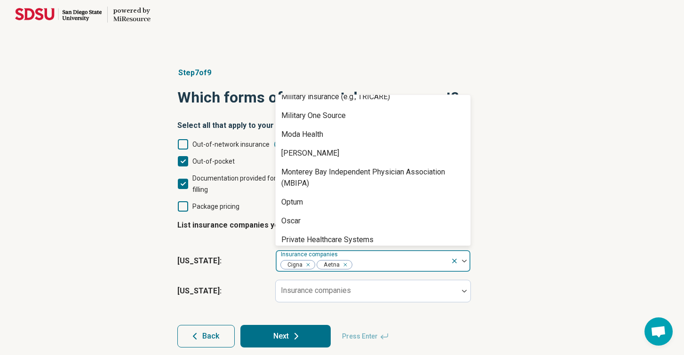
scroll to position [672, 0]
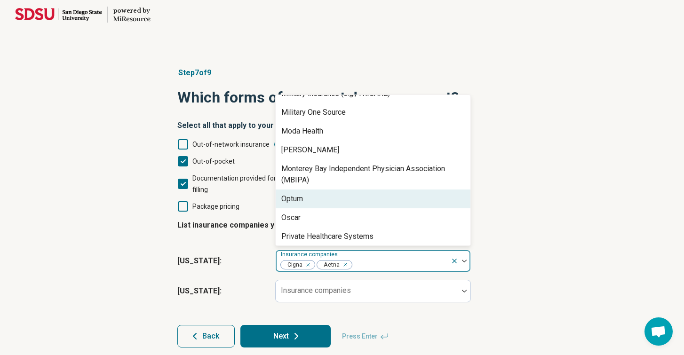
click at [304, 190] on div "Optum" at bounding box center [373, 199] width 195 height 19
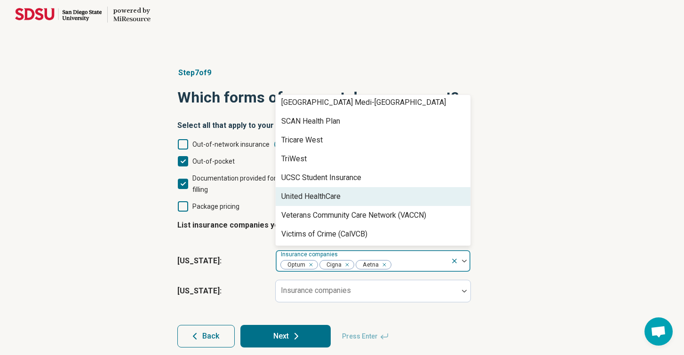
click at [304, 191] on div "United HealthCare" at bounding box center [310, 196] width 59 height 11
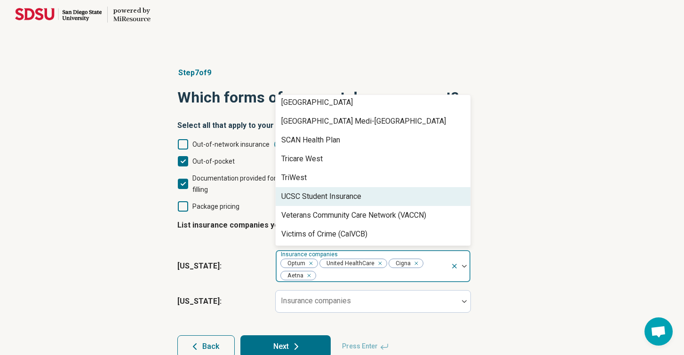
scroll to position [825, 0]
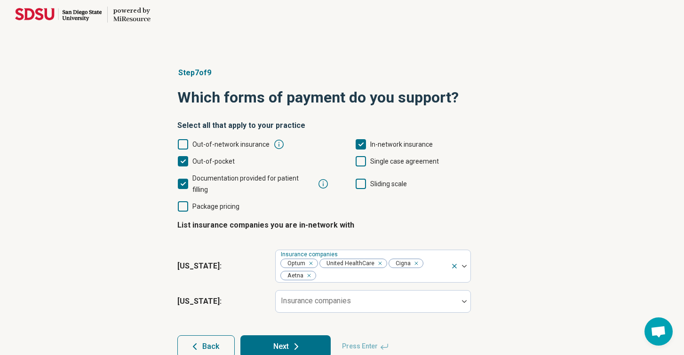
click at [545, 288] on div "Step 7 of 9 Which forms of payment do you support? Select all that apply to you…" at bounding box center [342, 212] width 684 height 329
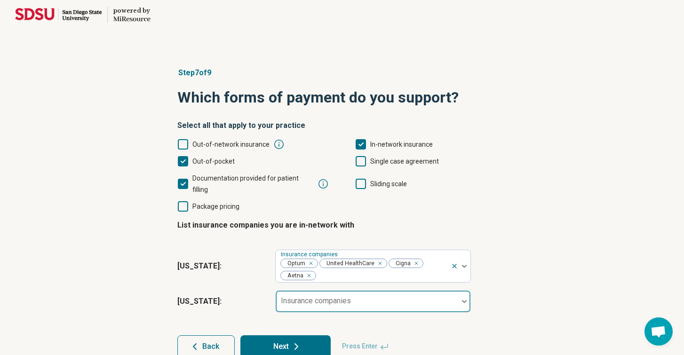
click at [433, 299] on div at bounding box center [367, 305] width 175 height 13
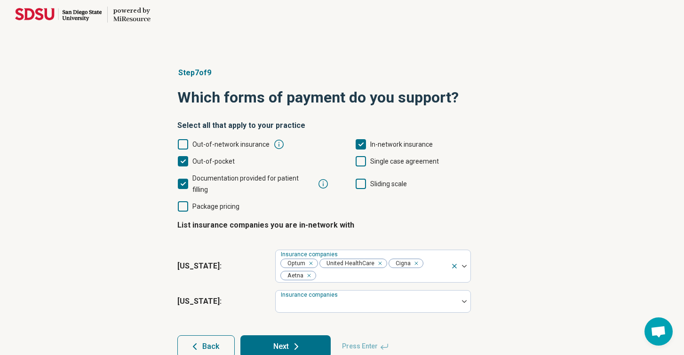
click at [280, 336] on button "Next" at bounding box center [286, 347] width 90 height 23
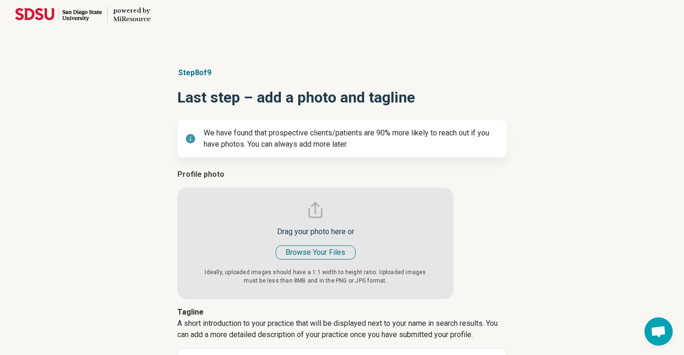
type textarea "*"
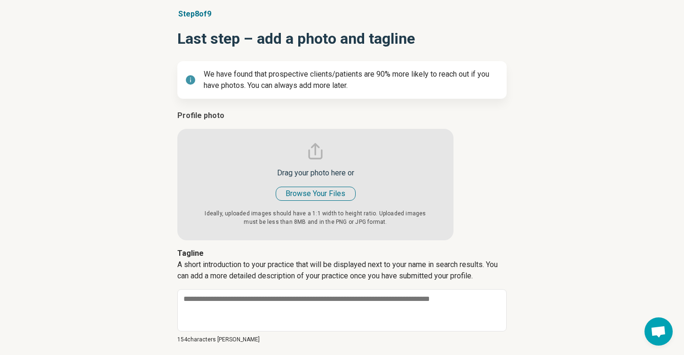
scroll to position [74, 0]
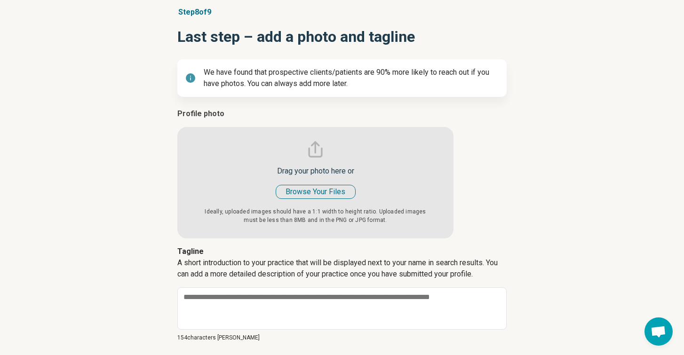
click at [323, 190] on input "file" at bounding box center [315, 173] width 276 height 130
type input "**********"
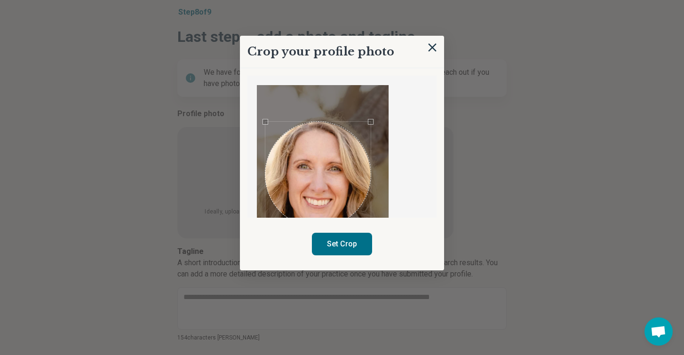
click at [321, 215] on div "Use the arrow keys to move the crop selection area" at bounding box center [317, 174] width 105 height 105
click at [372, 74] on div "Crop your profile photo Set Crop" at bounding box center [342, 153] width 204 height 235
click at [357, 241] on button "Set Crop" at bounding box center [342, 244] width 60 height 23
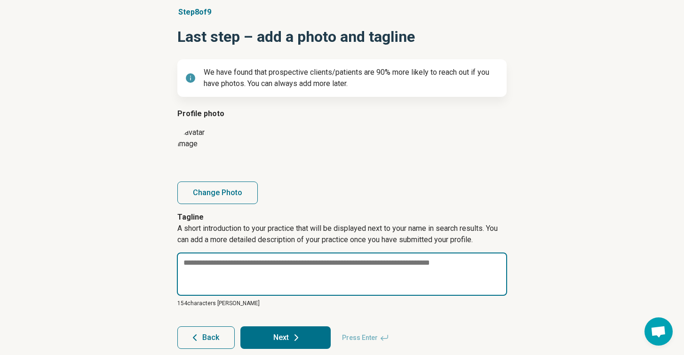
click at [291, 262] on textarea at bounding box center [342, 274] width 330 height 43
paste textarea "**********"
type textarea "*"
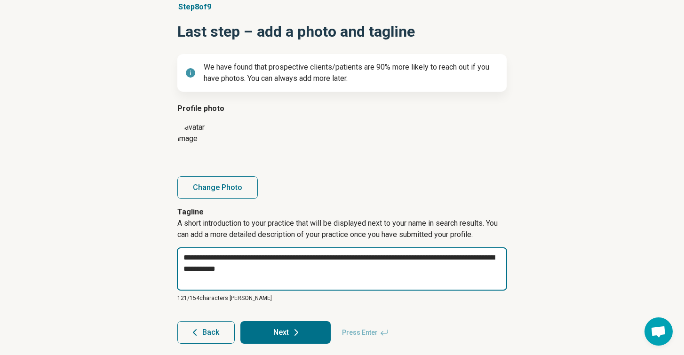
scroll to position [87, 0]
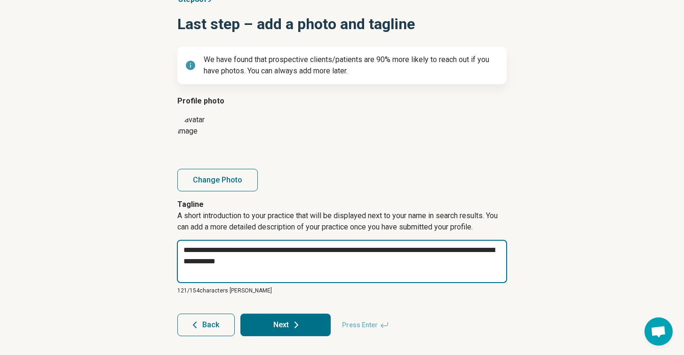
type textarea "**********"
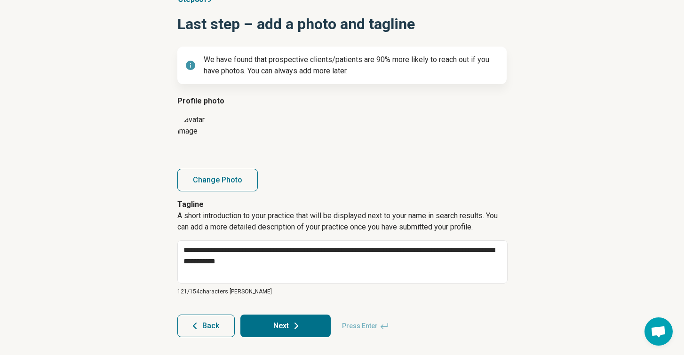
click at [274, 329] on button "Next" at bounding box center [286, 326] width 90 height 23
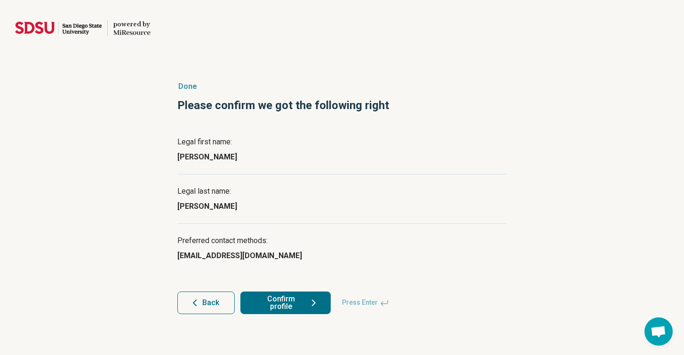
scroll to position [0, 0]
click at [277, 305] on button "Confirm profile" at bounding box center [286, 303] width 90 height 23
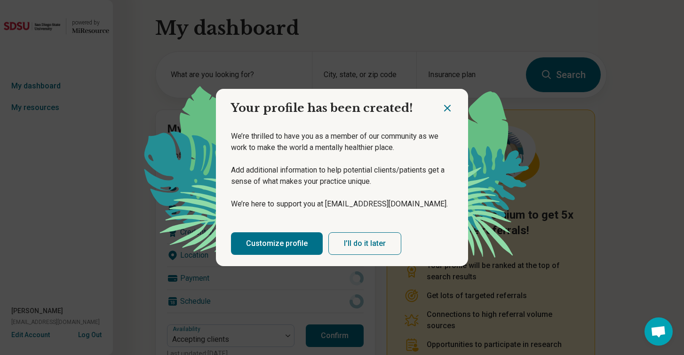
click at [354, 244] on button "I’ll do it later" at bounding box center [365, 244] width 73 height 23
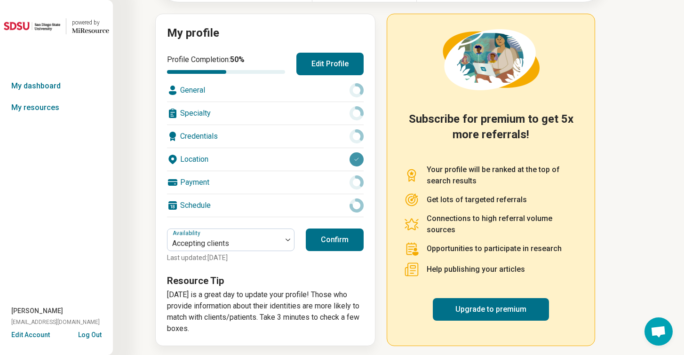
scroll to position [100, 0]
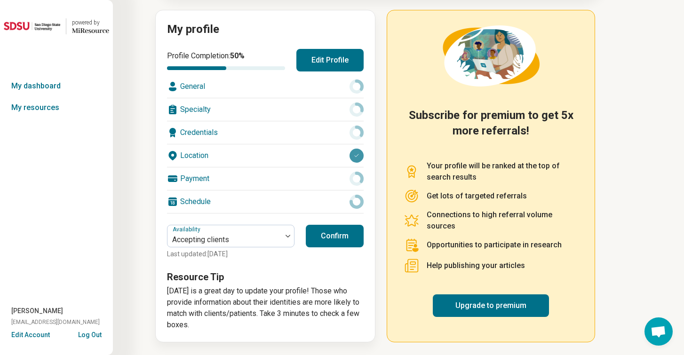
click at [348, 240] on button "Confirm" at bounding box center [335, 236] width 58 height 23
click at [328, 61] on button "Edit Profile" at bounding box center [330, 60] width 67 height 23
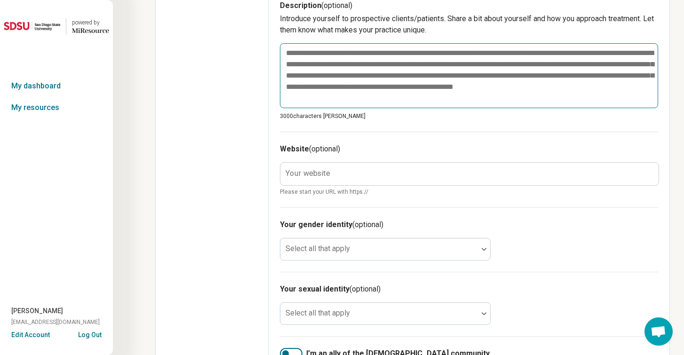
scroll to position [360, 0]
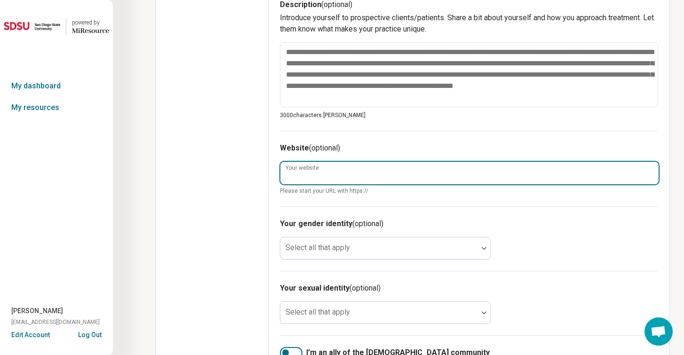
click at [316, 178] on input "Your website" at bounding box center [470, 173] width 378 height 23
paste input "**********"
type textarea "*"
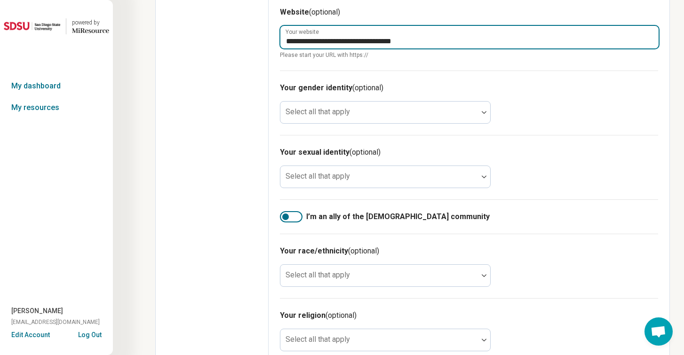
scroll to position [515, 0]
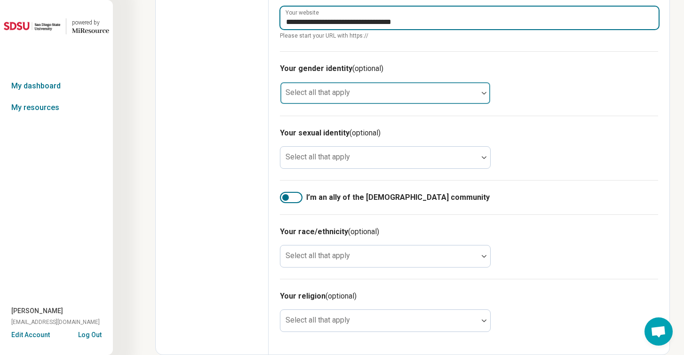
type input "**********"
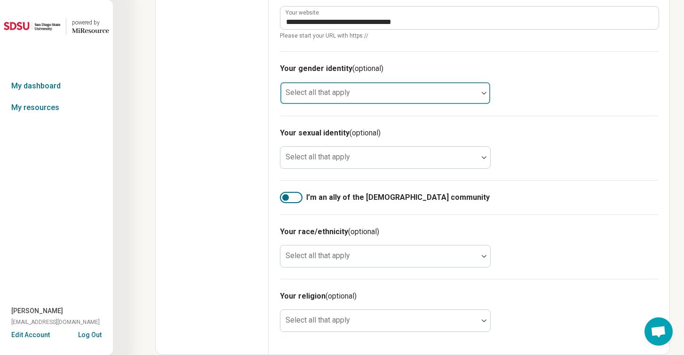
click at [473, 95] on div at bounding box center [379, 96] width 190 height 13
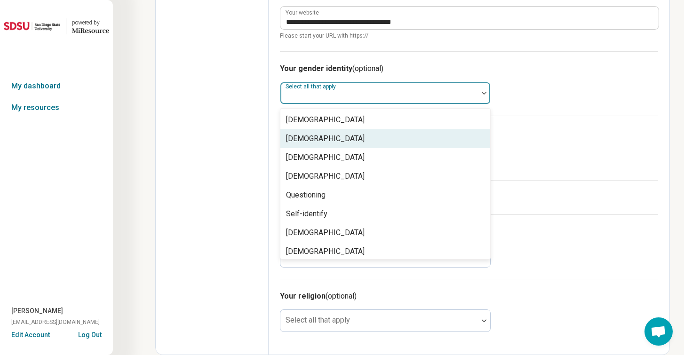
click at [445, 140] on div "[DEMOGRAPHIC_DATA]" at bounding box center [386, 138] width 210 height 19
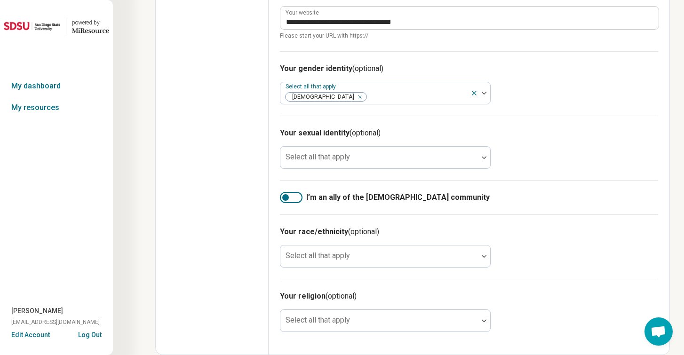
click at [568, 178] on div "Your sexual identity (optional) Select all that apply" at bounding box center [469, 148] width 378 height 64
click at [298, 197] on div at bounding box center [291, 197] width 23 height 11
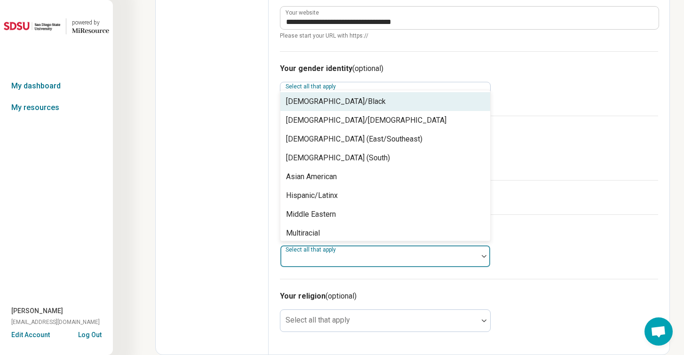
click at [395, 255] on div at bounding box center [379, 260] width 190 height 13
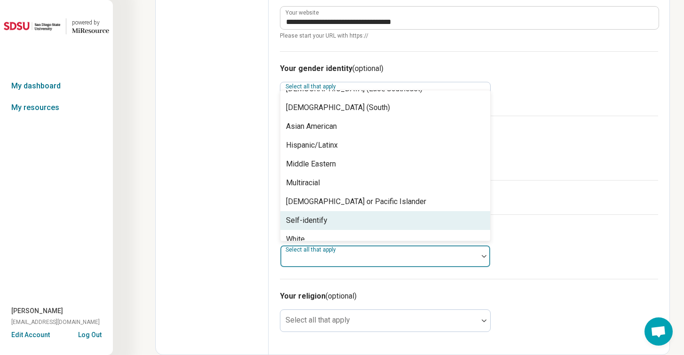
scroll to position [60, 0]
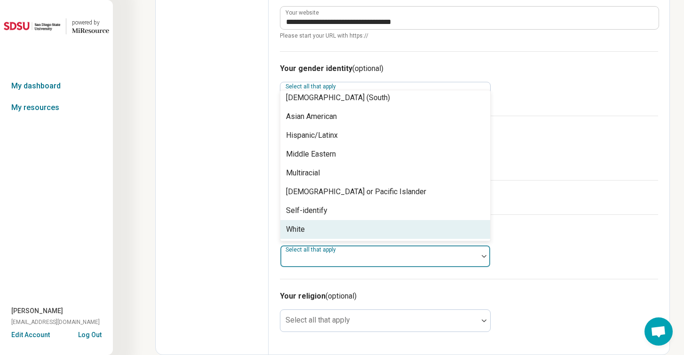
click at [392, 231] on div "White" at bounding box center [386, 229] width 210 height 19
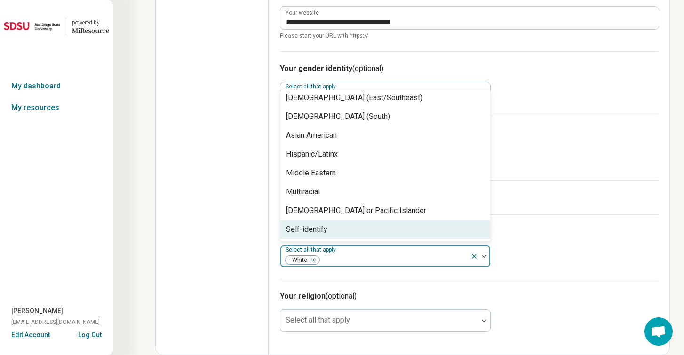
click at [542, 316] on div "Your religion (optional) Select all that apply" at bounding box center [469, 311] width 378 height 64
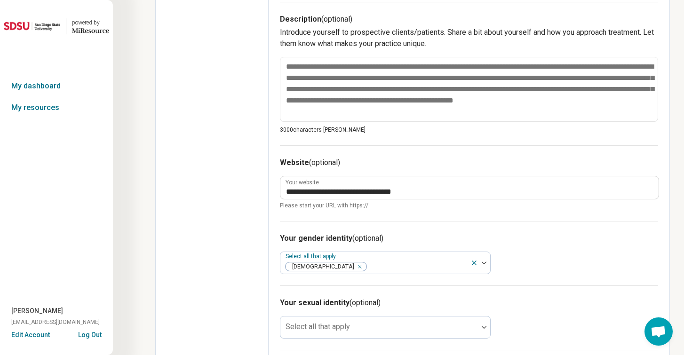
scroll to position [0, 0]
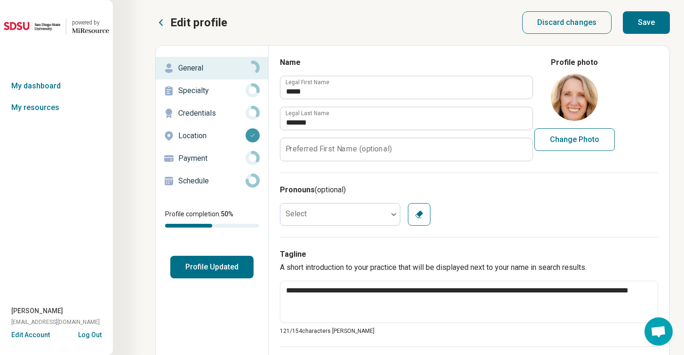
click at [651, 27] on button "Save" at bounding box center [646, 22] width 47 height 23
click at [209, 88] on p "Specialty" at bounding box center [211, 90] width 67 height 11
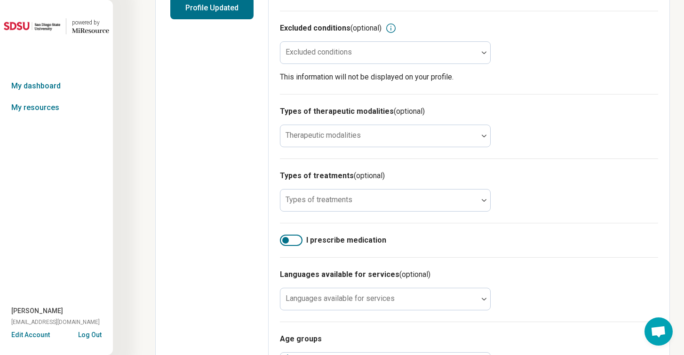
scroll to position [266, 0]
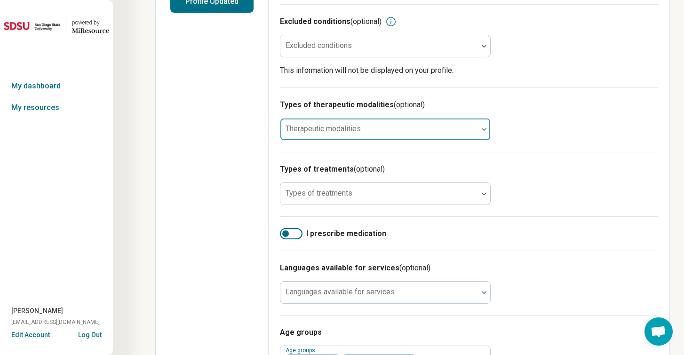
click at [336, 132] on div "Therapeutic modalities" at bounding box center [385, 129] width 211 height 23
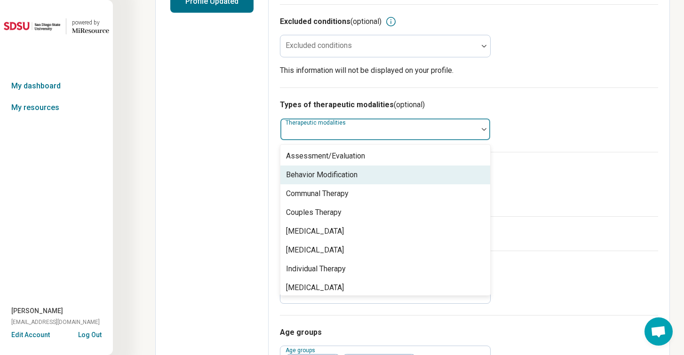
click at [329, 180] on div "Behavior Modification" at bounding box center [322, 174] width 72 height 11
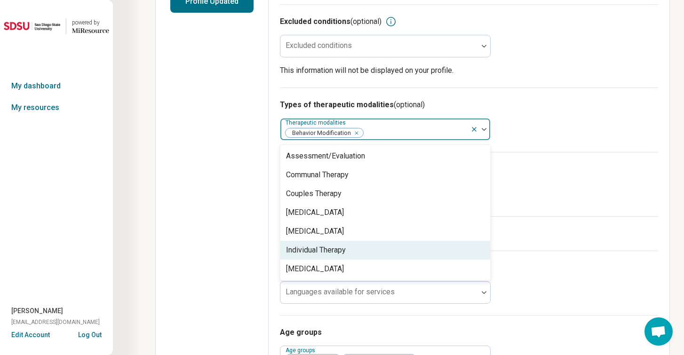
click at [322, 249] on div "Individual Therapy" at bounding box center [316, 250] width 60 height 11
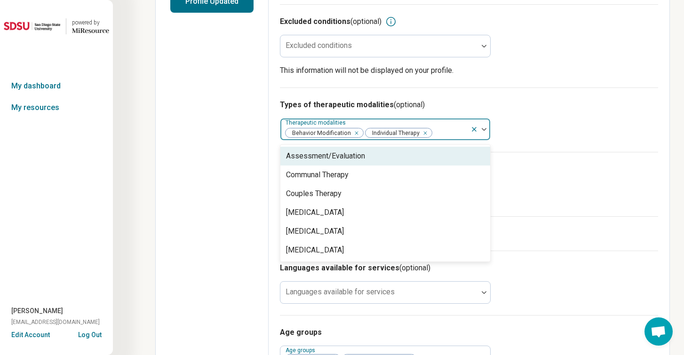
click at [354, 136] on icon "Remove [object Object]" at bounding box center [354, 133] width 7 height 7
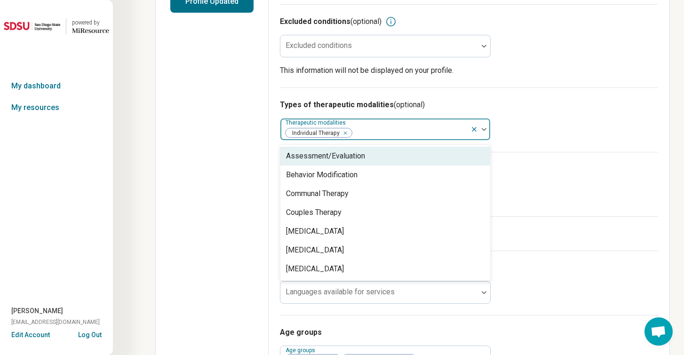
click at [546, 110] on h3 "Types of therapeutic modalities (optional)" at bounding box center [469, 104] width 378 height 11
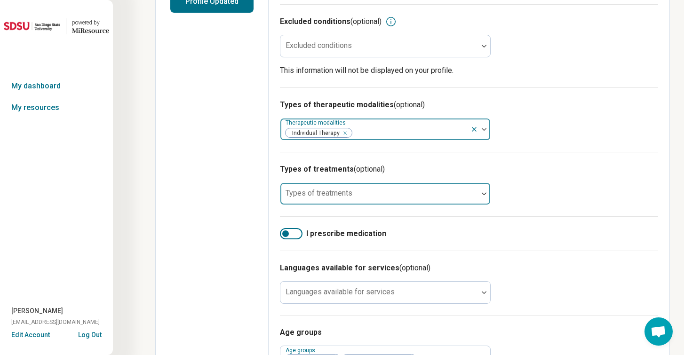
click at [437, 200] on div at bounding box center [379, 197] width 190 height 13
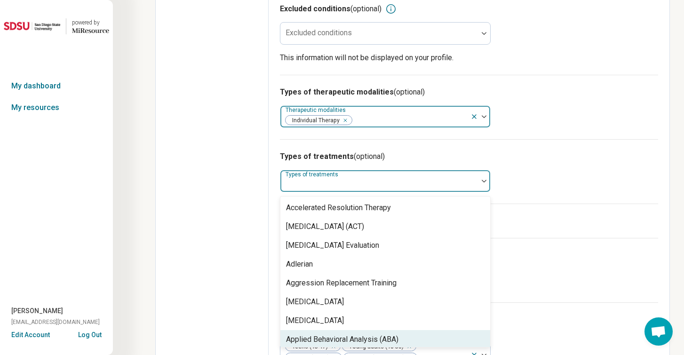
scroll to position [36, 0]
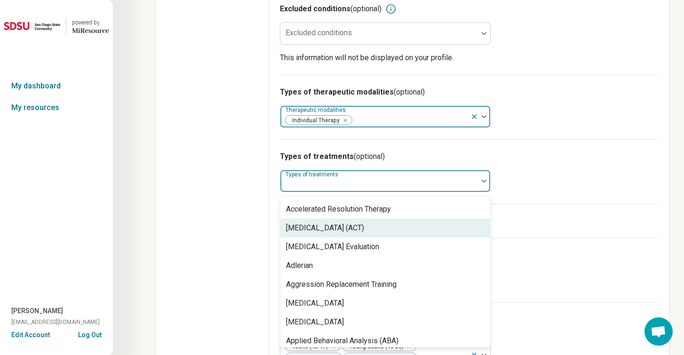
click at [364, 233] on div "[MEDICAL_DATA] (ACT)" at bounding box center [325, 228] width 78 height 11
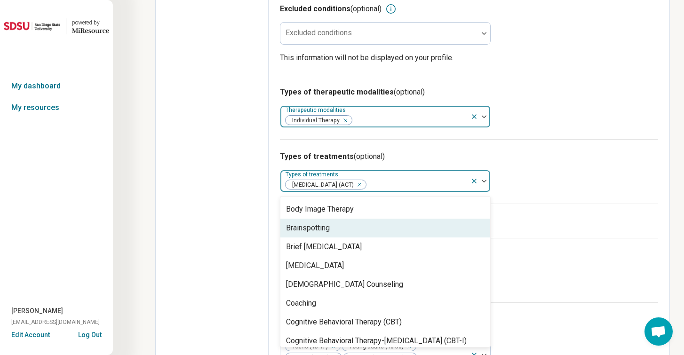
scroll to position [282, 0]
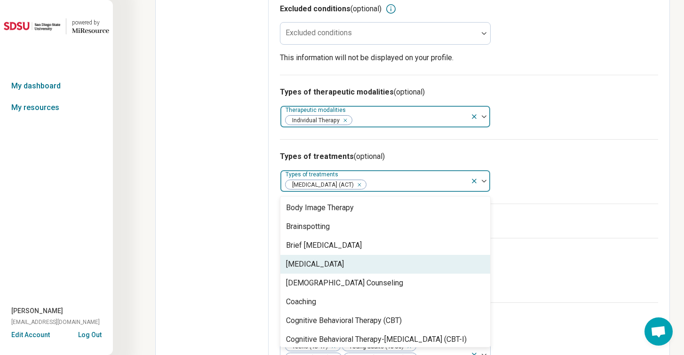
click at [369, 274] on div "[MEDICAL_DATA]" at bounding box center [386, 264] width 210 height 19
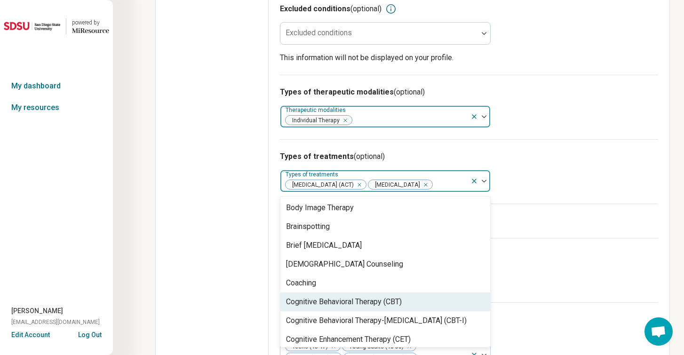
click at [368, 308] on div "Cognitive Behavioral Therapy (CBT)" at bounding box center [344, 302] width 116 height 11
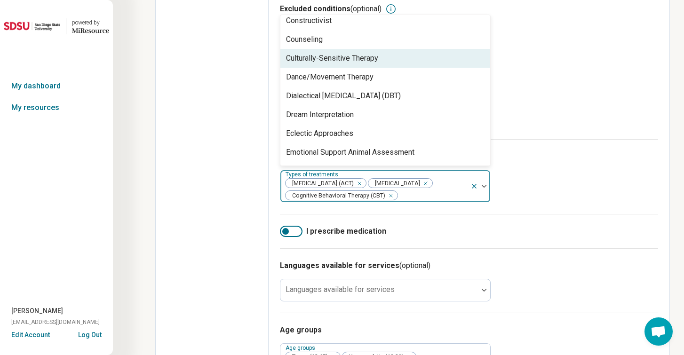
scroll to position [481, 0]
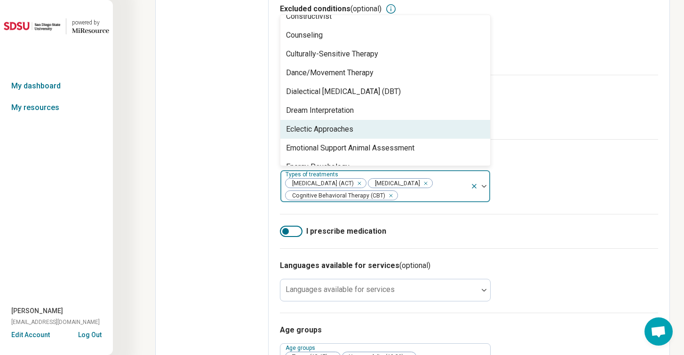
click at [375, 135] on div "Eclectic Approaches" at bounding box center [386, 129] width 210 height 19
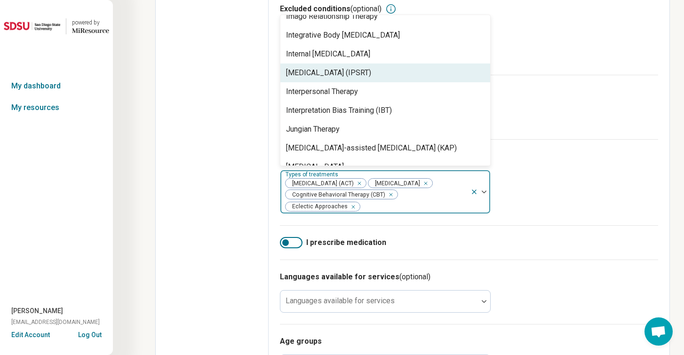
scroll to position [957, 0]
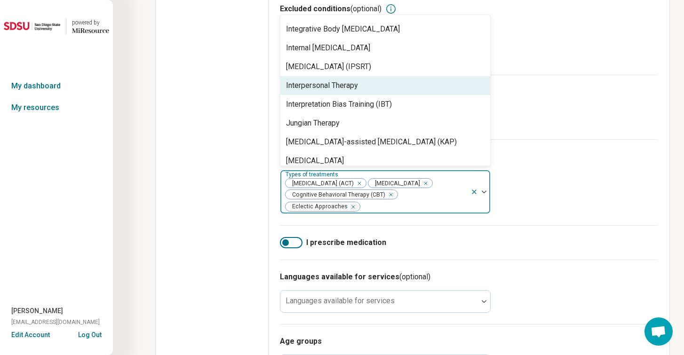
click at [371, 89] on div "Interpersonal Therapy" at bounding box center [386, 85] width 210 height 19
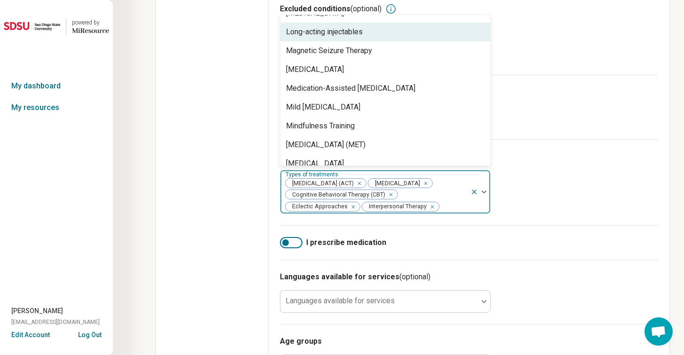
scroll to position [1090, 0]
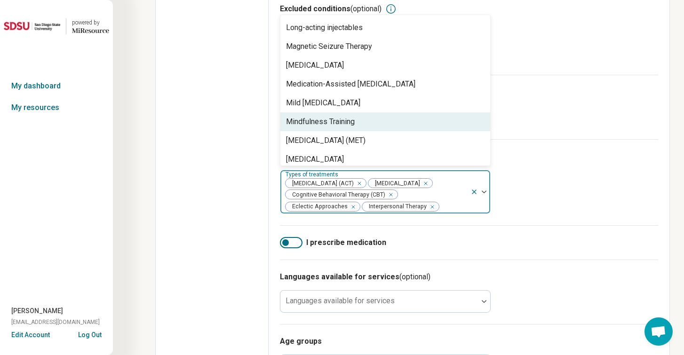
click at [368, 123] on div "Mindfulness Training" at bounding box center [386, 121] width 210 height 19
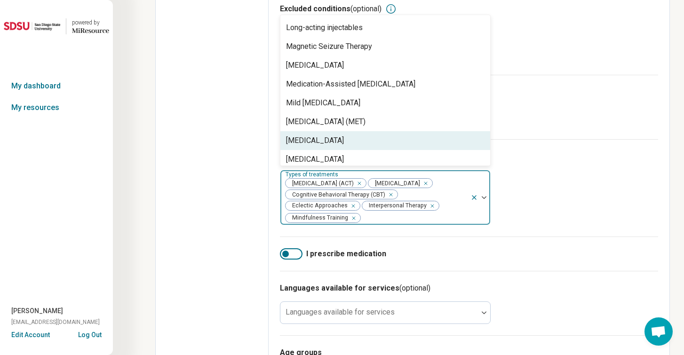
click at [344, 141] on div "[MEDICAL_DATA]" at bounding box center [315, 140] width 58 height 11
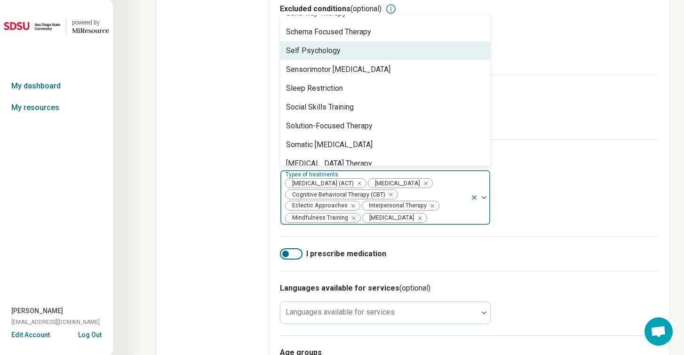
scroll to position [1560, 0]
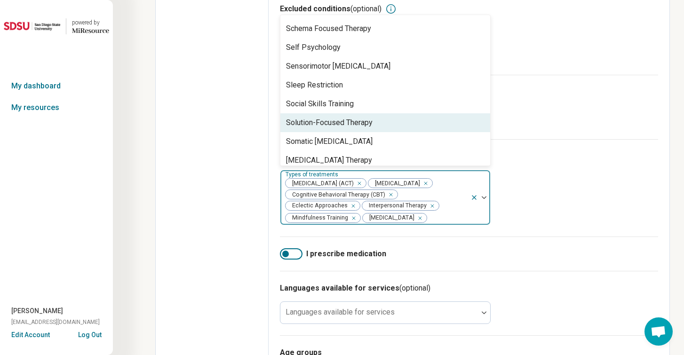
click at [371, 121] on div "Solution-Focused Therapy" at bounding box center [329, 122] width 87 height 11
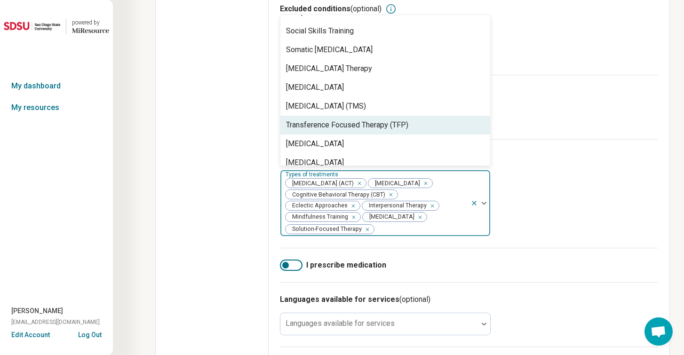
scroll to position [1660, 0]
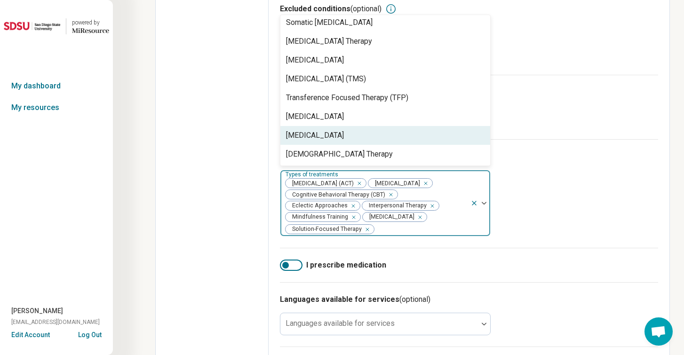
click at [554, 199] on div "Types of treatments (optional) option Solution-Focused Therapy, selected. [MEDI…" at bounding box center [469, 193] width 378 height 109
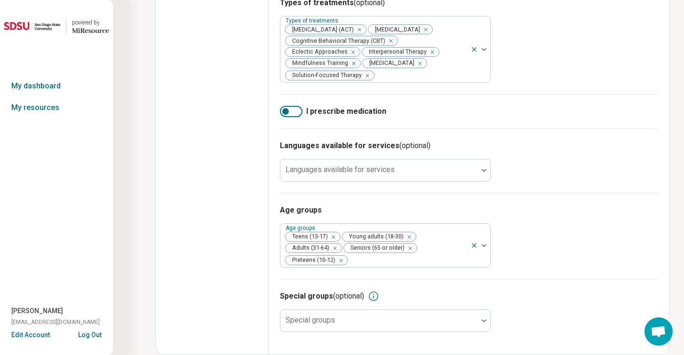
scroll to position [450, 0]
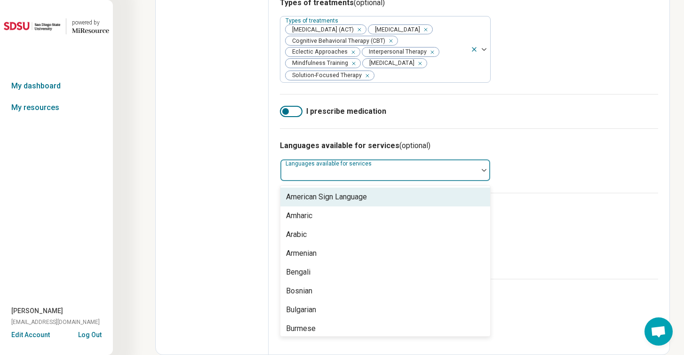
click at [474, 171] on div at bounding box center [379, 174] width 190 height 13
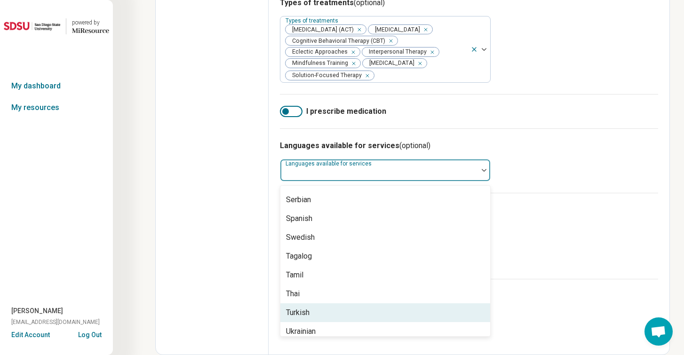
scroll to position [926, 0]
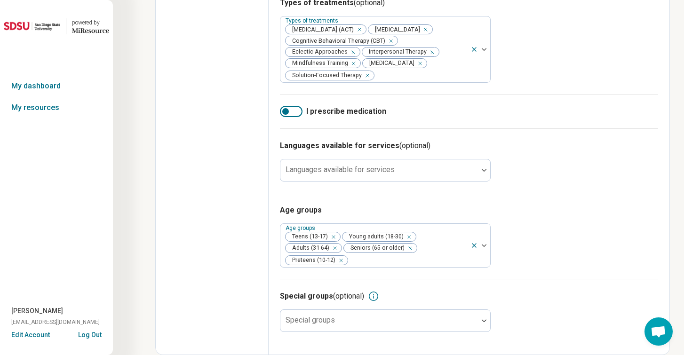
click at [557, 152] on div "Languages available for services (optional) Languages available for services" at bounding box center [469, 160] width 378 height 64
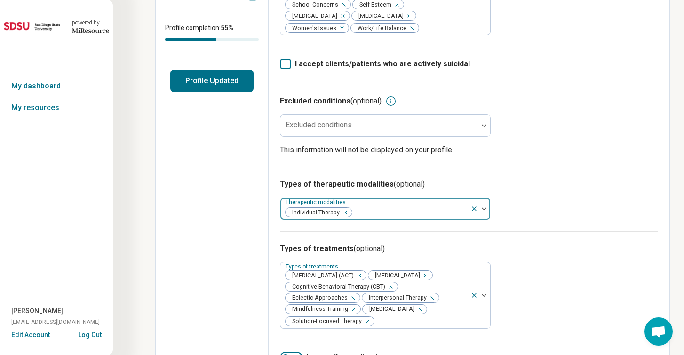
scroll to position [0, 0]
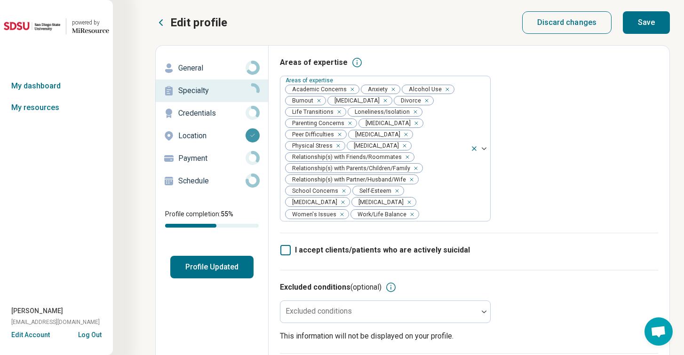
click at [224, 114] on p "Credentials" at bounding box center [211, 113] width 67 height 11
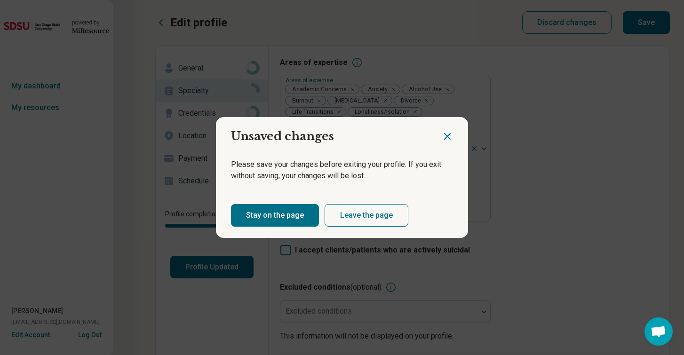
click at [307, 212] on button "Stay on the page" at bounding box center [275, 215] width 88 height 23
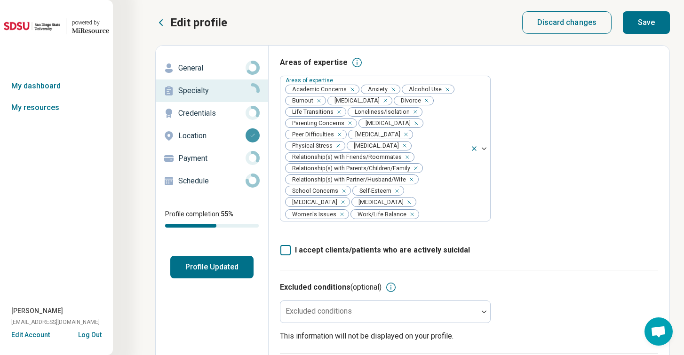
click at [647, 23] on button "Save" at bounding box center [646, 22] width 47 height 23
click at [193, 114] on p "Credentials" at bounding box center [211, 113] width 67 height 11
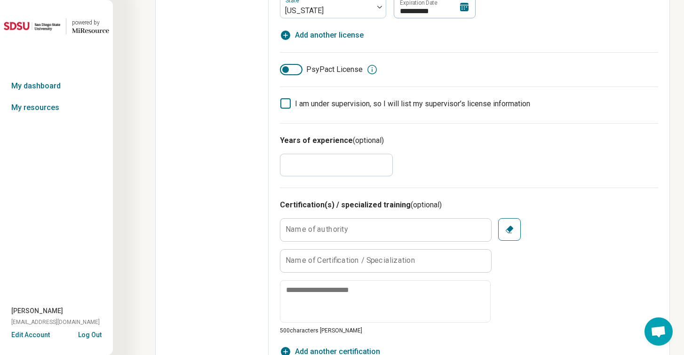
scroll to position [407, 0]
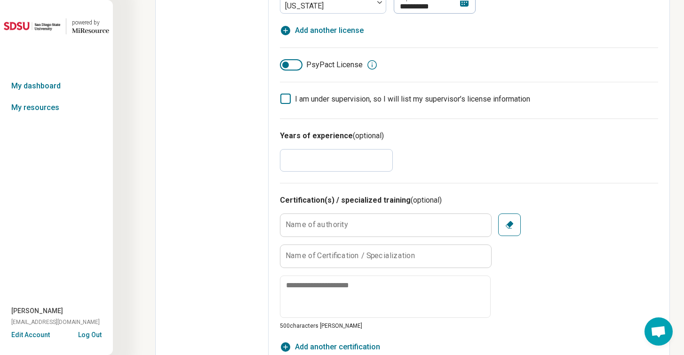
click at [298, 159] on input "*" at bounding box center [336, 160] width 113 height 23
type textarea "*"
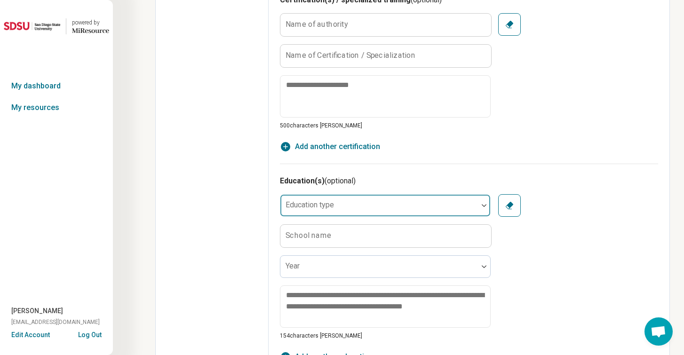
scroll to position [606, 0]
type input "**"
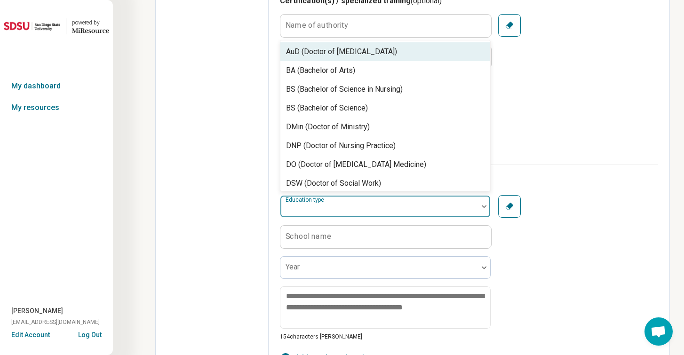
click at [379, 204] on div at bounding box center [379, 210] width 190 height 13
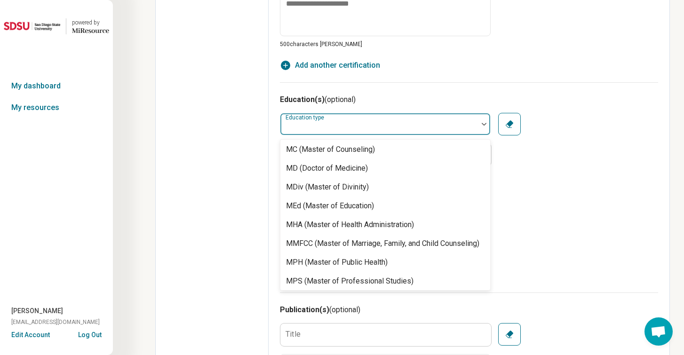
scroll to position [253, 0]
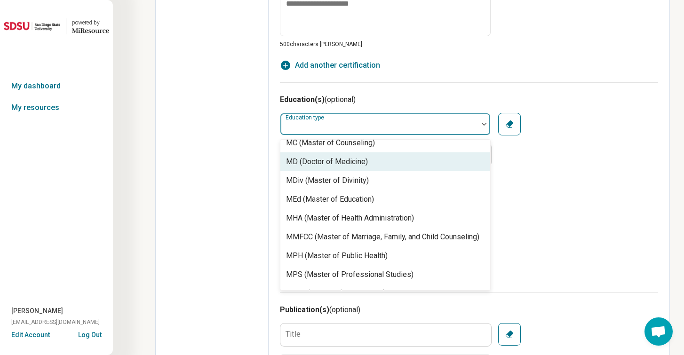
click at [594, 145] on div "MD (Doctor of Medicine), 15 of 31. 31 results available. Use Up and Down to cho…" at bounding box center [469, 186] width 378 height 146
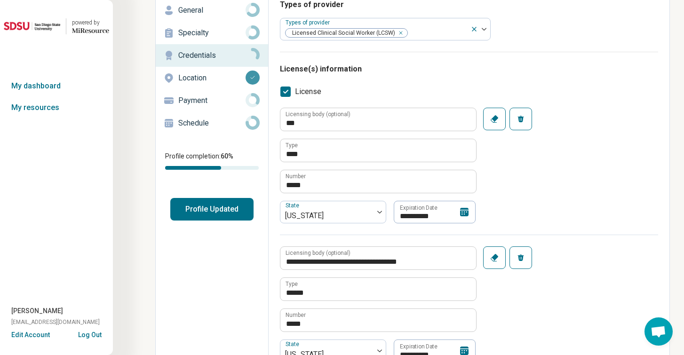
scroll to position [0, 0]
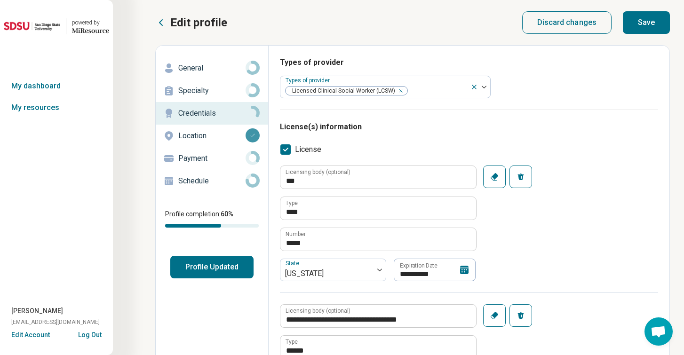
click at [642, 27] on button "Save" at bounding box center [646, 22] width 47 height 23
type textarea "*"
click at [198, 133] on p "Location" at bounding box center [211, 135] width 67 height 11
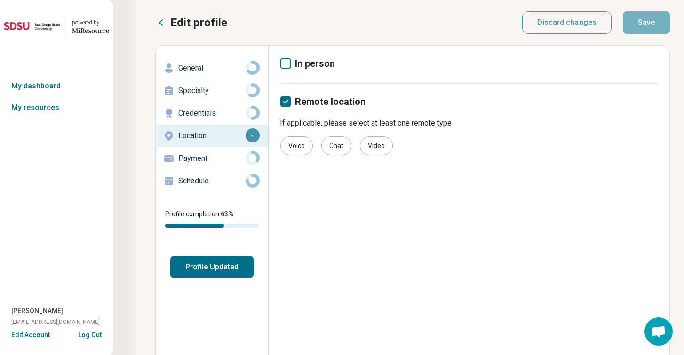
click at [194, 162] on p "Payment" at bounding box center [211, 158] width 67 height 11
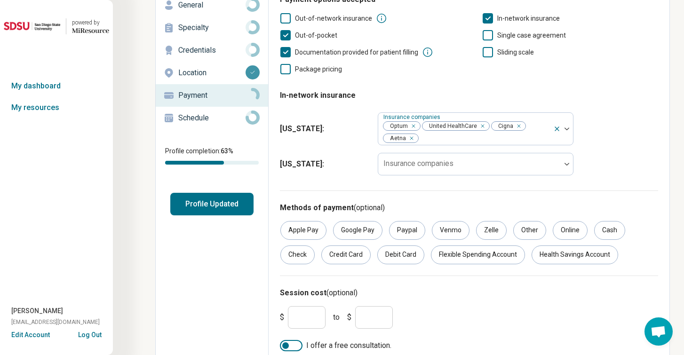
scroll to position [72, 0]
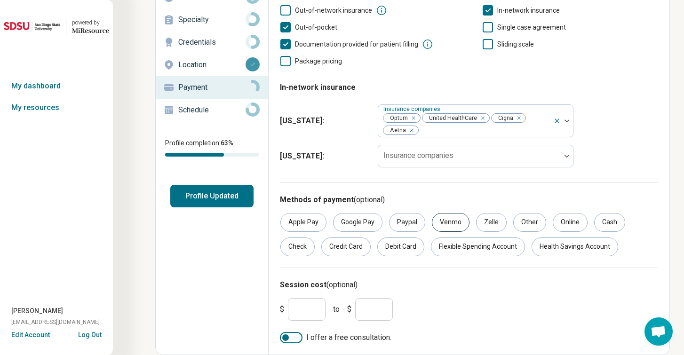
click at [446, 224] on div "Venmo" at bounding box center [451, 222] width 38 height 19
click at [489, 220] on div "Zelle" at bounding box center [491, 222] width 31 height 19
click at [299, 247] on div "Check" at bounding box center [298, 247] width 34 height 19
click at [290, 337] on div at bounding box center [291, 337] width 23 height 11
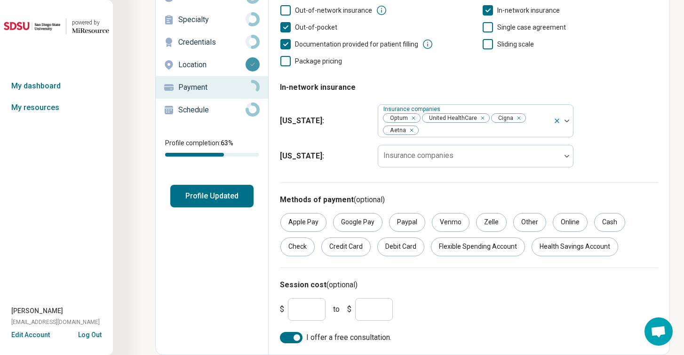
click at [310, 308] on input "*" at bounding box center [307, 309] width 38 height 23
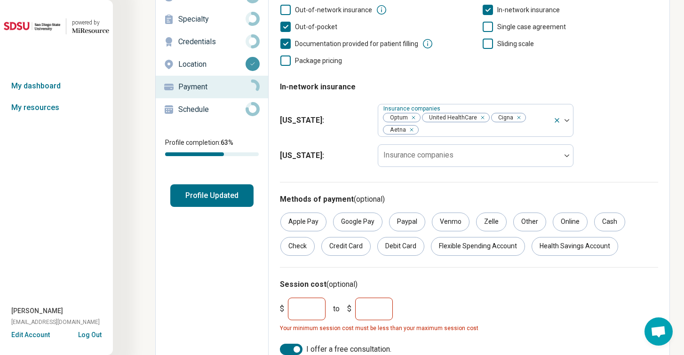
type input "***"
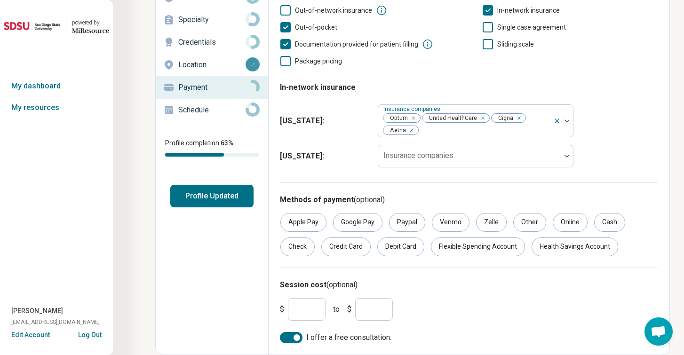
type input "***"
click at [308, 311] on input "***" at bounding box center [307, 309] width 38 height 23
type input "***"
click at [377, 313] on input "***" at bounding box center [374, 309] width 38 height 23
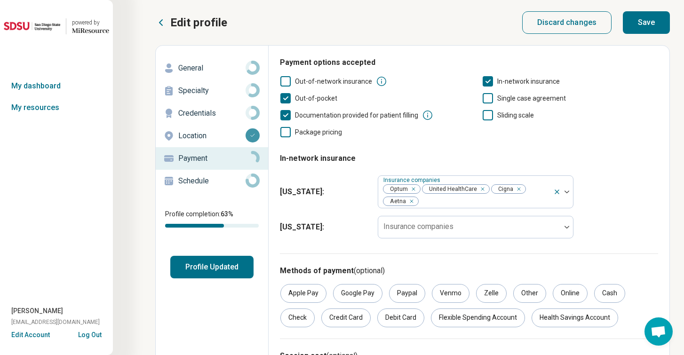
type input "***"
click at [648, 24] on button "Save" at bounding box center [646, 22] width 47 height 23
click at [181, 182] on p "Schedule" at bounding box center [211, 181] width 67 height 11
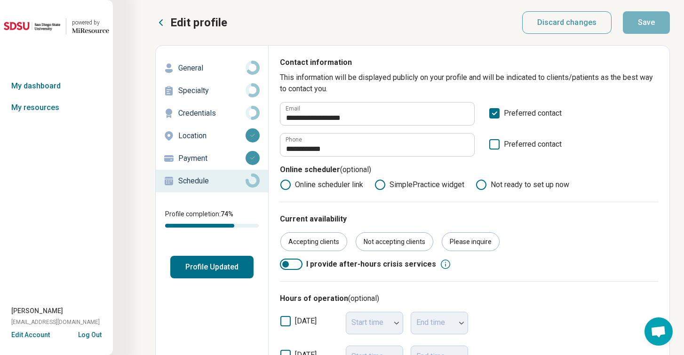
click at [221, 268] on button "Profile Updated" at bounding box center [211, 267] width 83 height 23
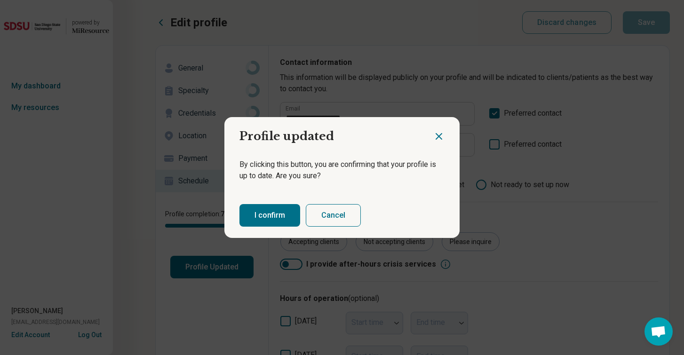
click at [270, 214] on button "I confirm" at bounding box center [270, 215] width 61 height 23
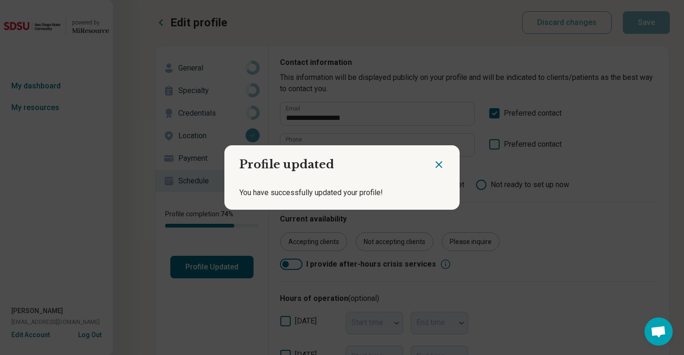
click at [441, 164] on icon "Close dialog" at bounding box center [438, 164] width 11 height 11
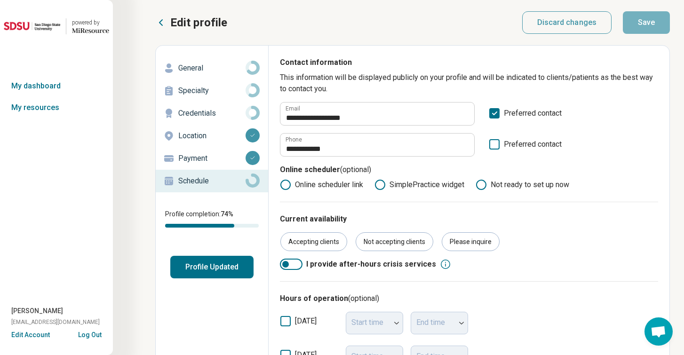
click at [87, 332] on button "Log Out" at bounding box center [90, 334] width 24 height 8
